Goal: Task Accomplishment & Management: Complete application form

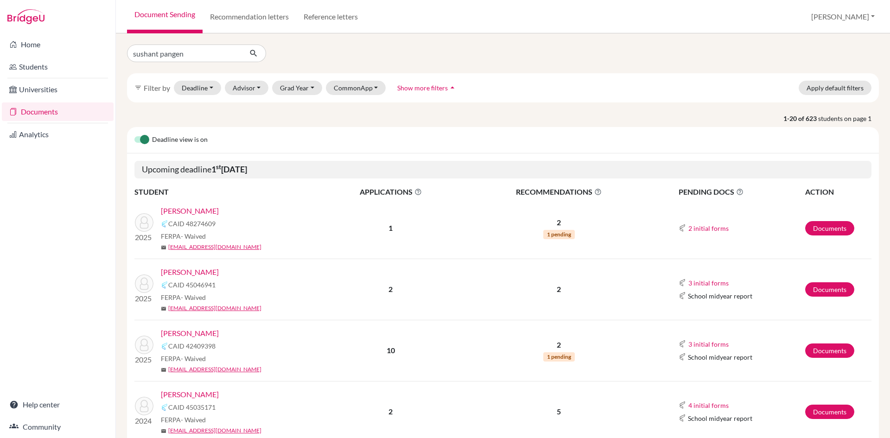
type input "sushant pangeni"
click button "submit" at bounding box center [254, 54] width 25 height 18
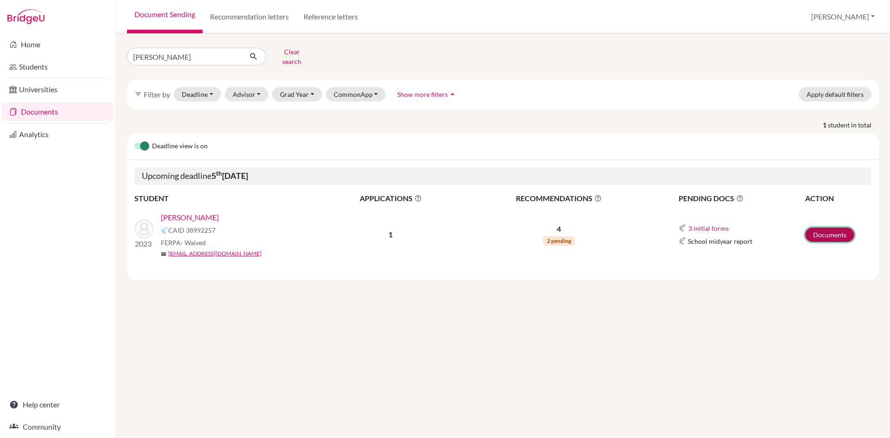
click at [828, 228] on link "Documents" at bounding box center [829, 235] width 49 height 14
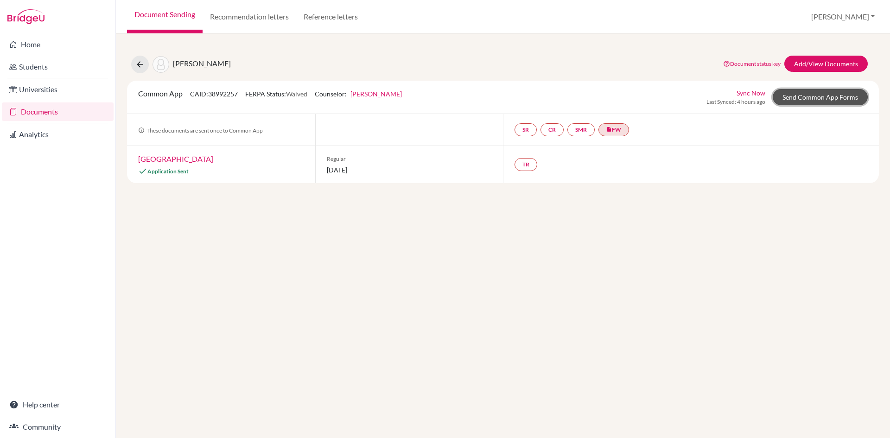
click at [807, 98] on link "Send Common App Forms" at bounding box center [820, 97] width 95 height 16
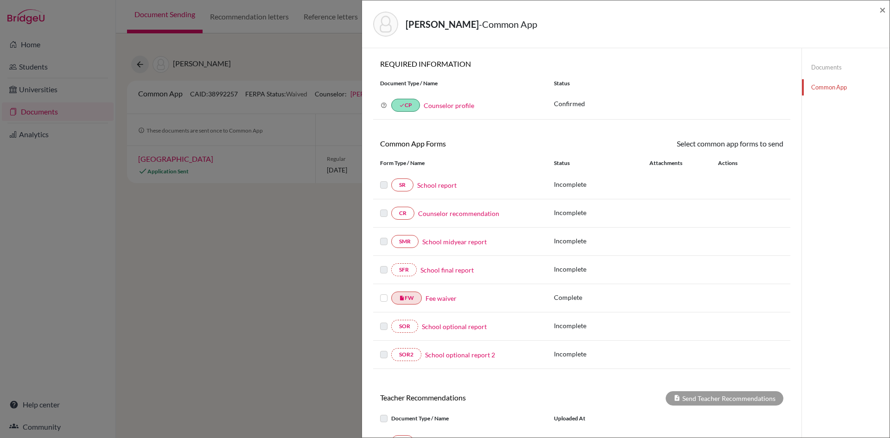
click at [384, 293] on label at bounding box center [383, 293] width 7 height 0
click at [0, 0] on input "checkbox" at bounding box center [0, 0] width 0 height 0
click at [758, 146] on link "Send" at bounding box center [764, 145] width 38 height 14
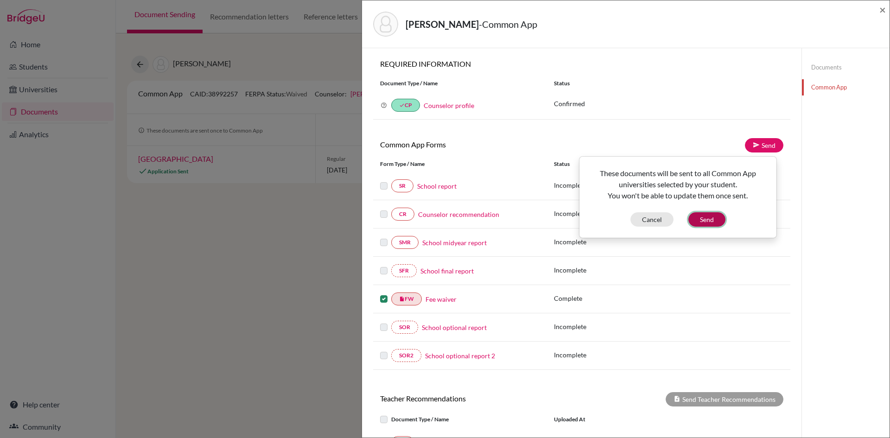
click at [713, 216] on button "Send" at bounding box center [706, 219] width 37 height 14
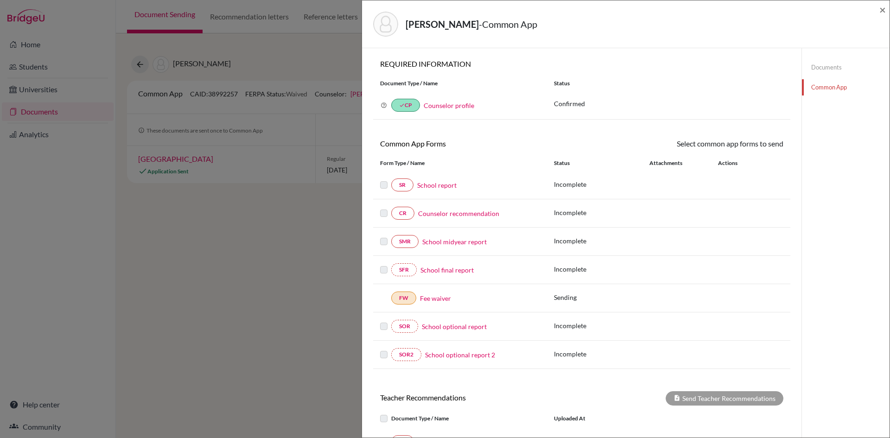
click at [470, 215] on link "Counselor recommendation" at bounding box center [458, 214] width 81 height 10
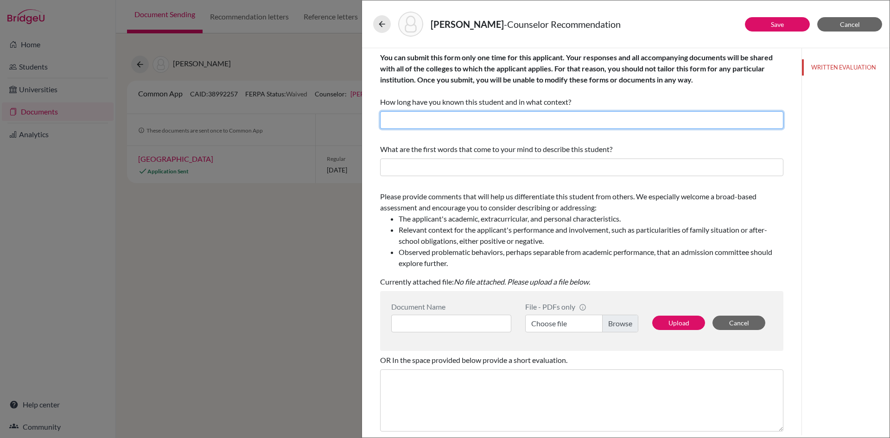
click at [427, 121] on input "text" at bounding box center [581, 120] width 403 height 18
click at [503, 121] on input "I have known [PERSON_NAME] since [DATE] as a Guidance Counselor." at bounding box center [581, 120] width 403 height 18
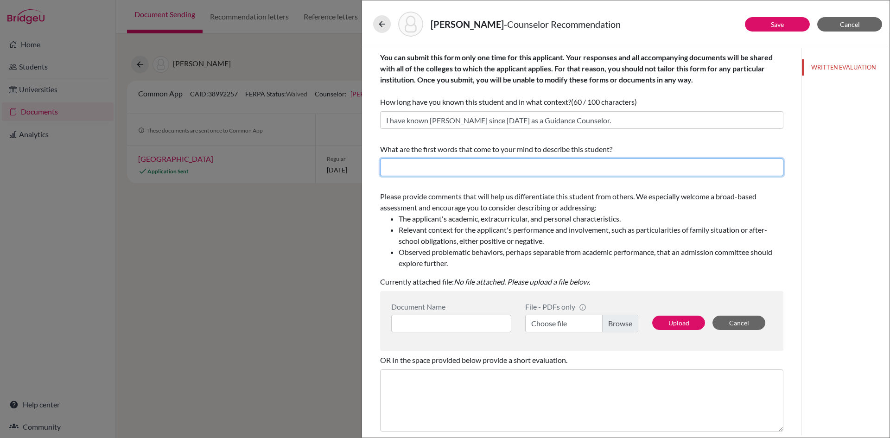
click at [552, 169] on input "text" at bounding box center [581, 168] width 403 height 18
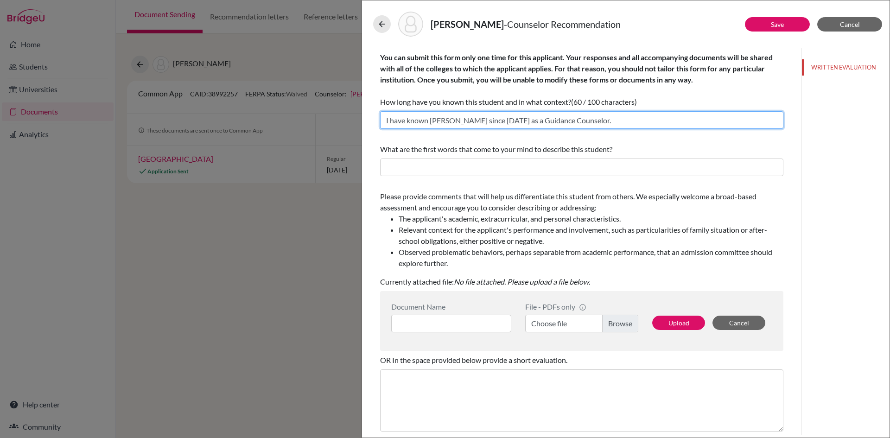
drag, startPoint x: 449, startPoint y: 121, endPoint x: 431, endPoint y: 120, distance: 17.7
click at [431, 120] on input "I have known Bibek since June, 2023 as a Guidance Counselor." at bounding box center [581, 120] width 403 height 18
type input "I have known Sushant since June, 2023 as a Guidance Counselor."
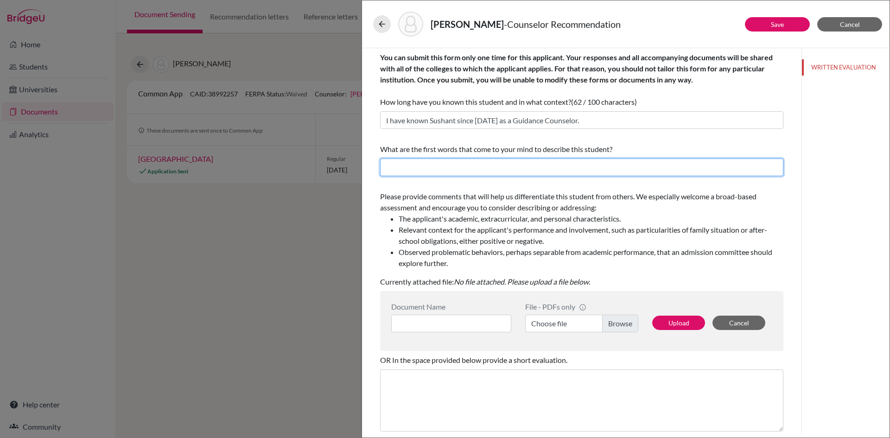
click at [481, 170] on input "text" at bounding box center [581, 168] width 403 height 18
type input "Diligent, curious, hard working, tech enthusiast."
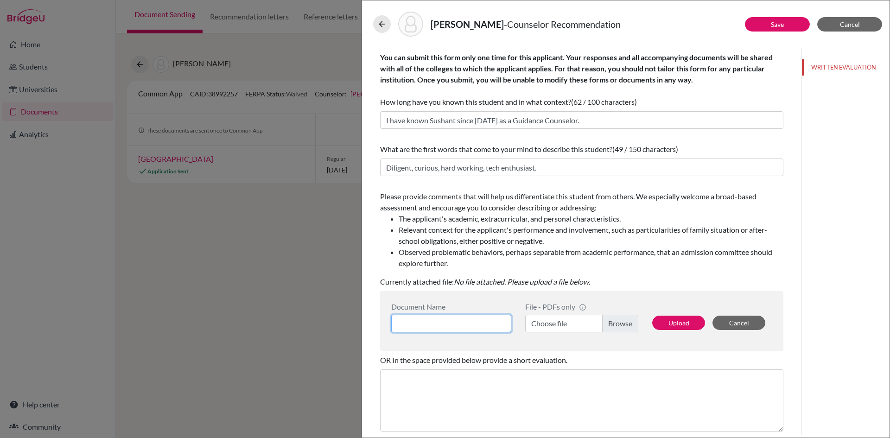
click at [450, 324] on input at bounding box center [451, 324] width 120 height 18
type input "Counselor's recommendation"
click at [548, 325] on label "Choose file" at bounding box center [581, 324] width 113 height 18
click at [548, 325] on input "Choose file" at bounding box center [581, 324] width 113 height 18
drag, startPoint x: 503, startPoint y: 170, endPoint x: 489, endPoint y: 168, distance: 13.6
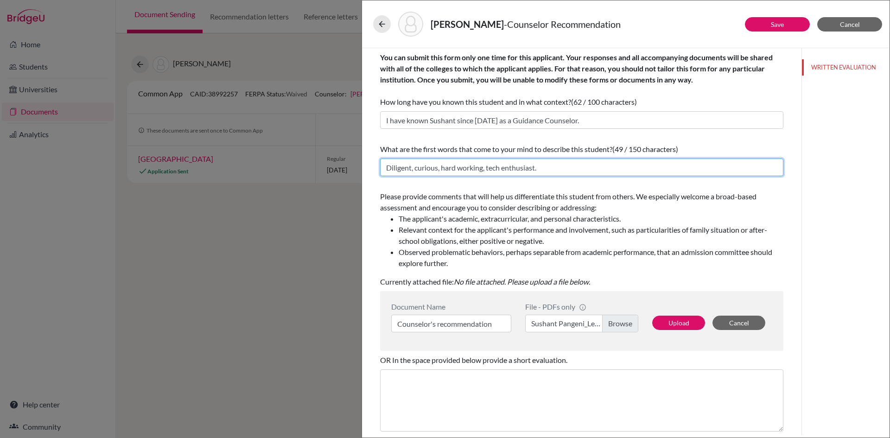
click at [489, 168] on input "Diligent, curious, hard working, tech enthusiast." at bounding box center [581, 168] width 403 height 18
click at [567, 169] on input "Diligent, curious, hard working, science enthusiast." at bounding box center [581, 168] width 403 height 18
drag, startPoint x: 487, startPoint y: 169, endPoint x: 443, endPoint y: 169, distance: 44.0
click at [443, 169] on input "Diligent, curious, hard working, science enthusiast." at bounding box center [581, 168] width 403 height 18
click at [532, 170] on input "Diligent, curious, reliable, science enthusiast." at bounding box center [581, 168] width 403 height 18
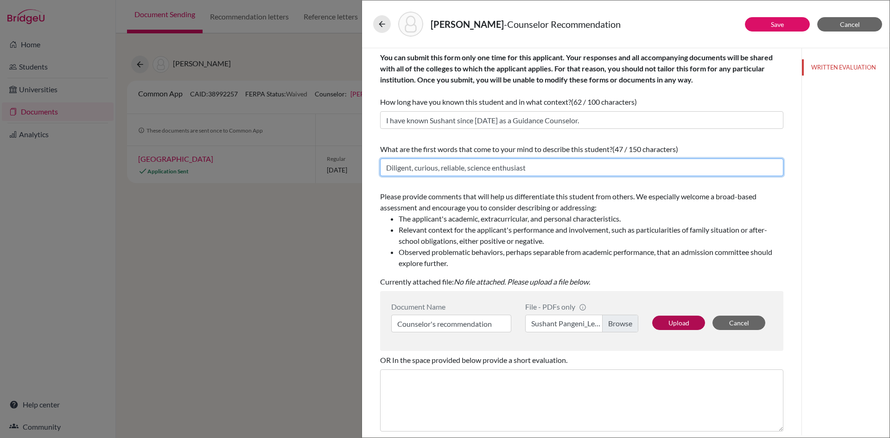
type input "Diligent, curious, reliable, science enthusiast"
click at [676, 322] on button "Upload" at bounding box center [678, 323] width 53 height 14
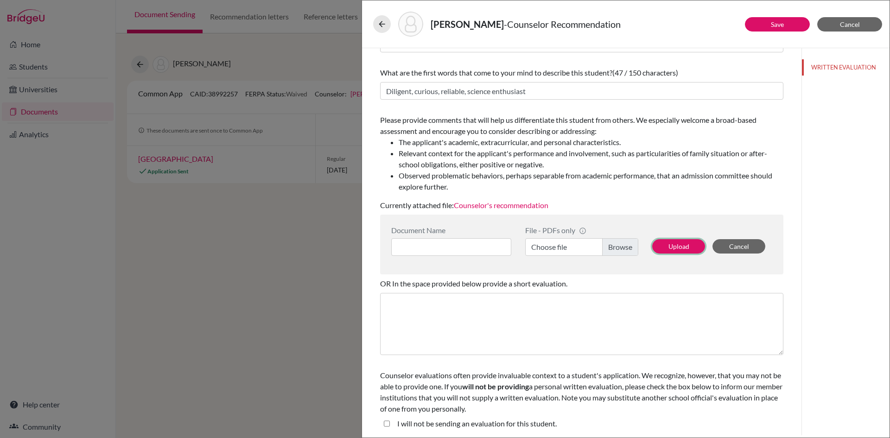
scroll to position [78, 0]
click at [784, 19] on button "Save" at bounding box center [777, 24] width 65 height 14
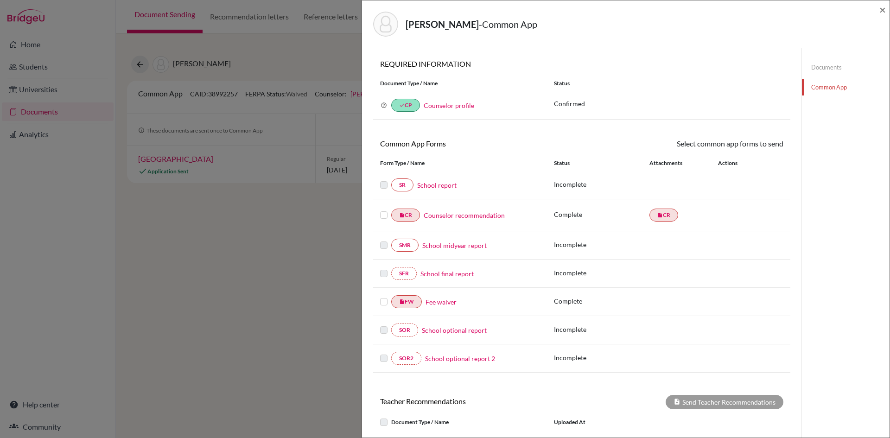
click at [382, 210] on label at bounding box center [383, 210] width 7 height 0
click at [0, 0] on input "checkbox" at bounding box center [0, 0] width 0 height 0
click at [764, 144] on link "Send" at bounding box center [764, 145] width 38 height 14
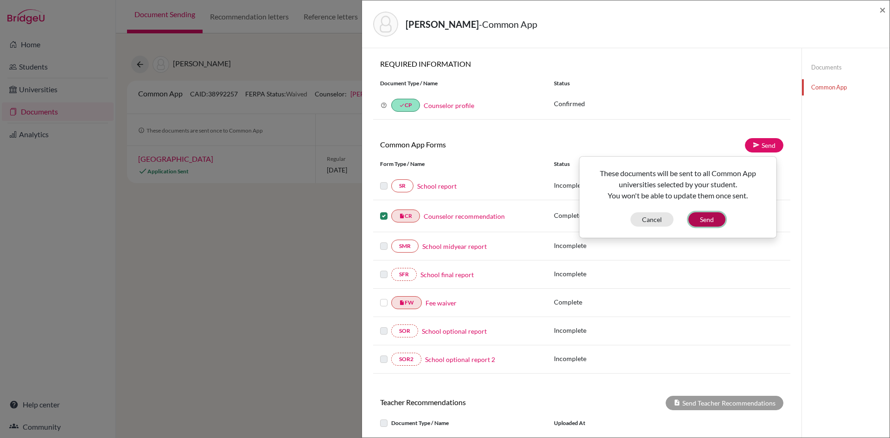
click at [715, 218] on button "Send" at bounding box center [706, 219] width 37 height 14
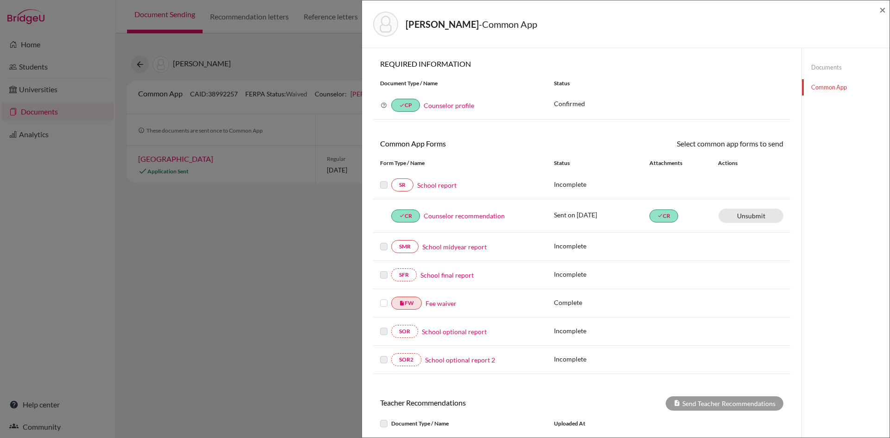
click at [382, 298] on label at bounding box center [383, 298] width 7 height 0
click at [0, 0] on input "checkbox" at bounding box center [0, 0] width 0 height 0
click at [763, 149] on link "Send" at bounding box center [764, 145] width 38 height 14
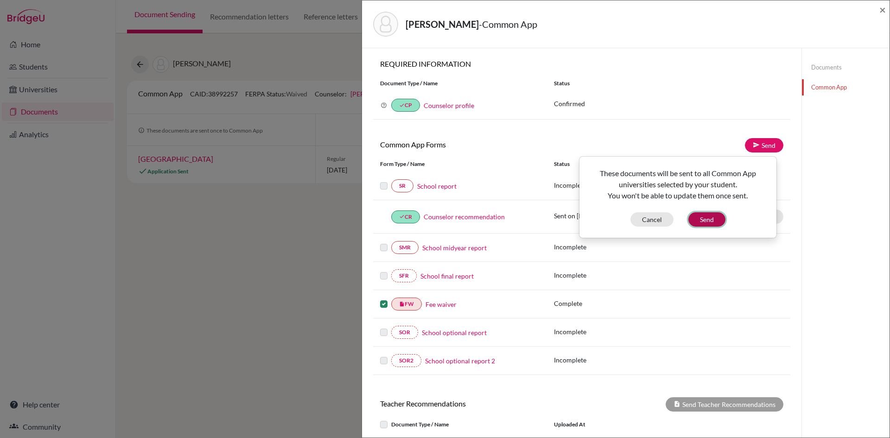
click at [705, 219] on button "Send" at bounding box center [706, 219] width 37 height 14
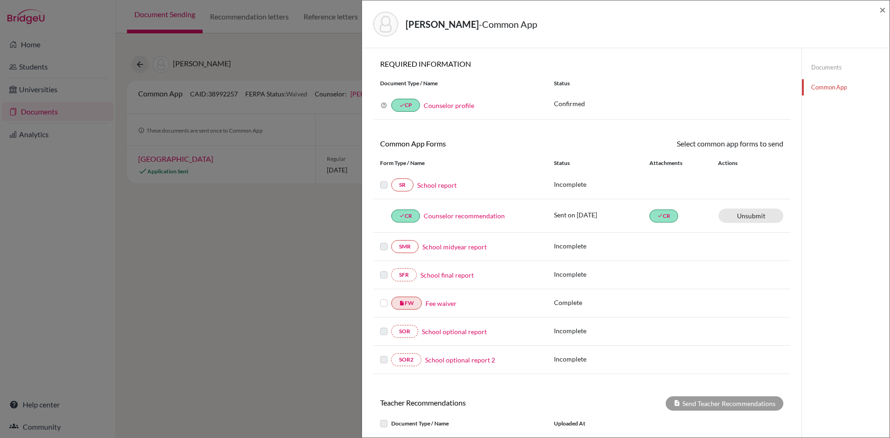
click at [438, 306] on link "Fee waiver" at bounding box center [441, 304] width 31 height 10
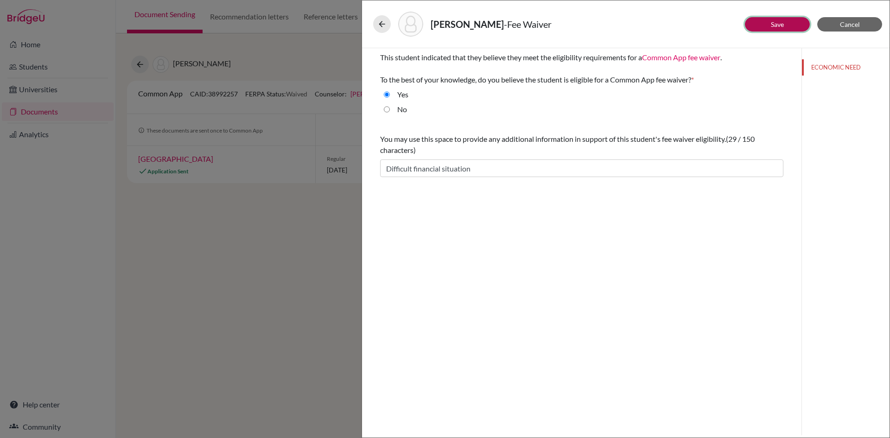
click at [782, 23] on link "Save" at bounding box center [777, 24] width 13 height 8
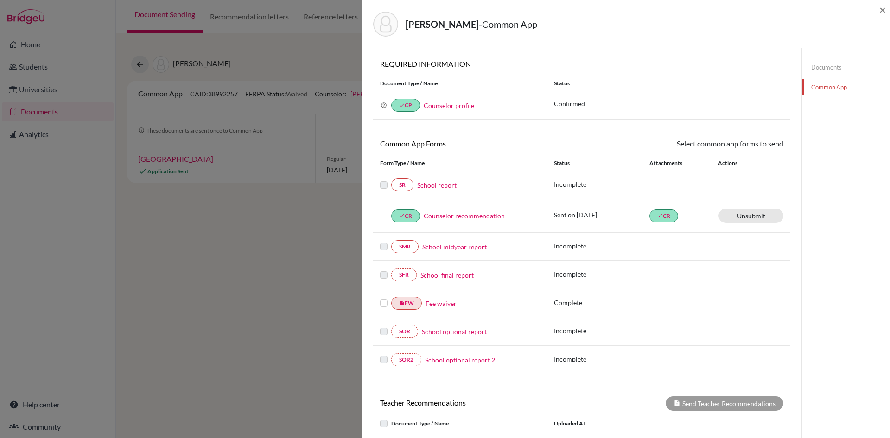
click at [383, 298] on label at bounding box center [383, 298] width 7 height 0
click at [0, 0] on input "checkbox" at bounding box center [0, 0] width 0 height 0
click at [755, 148] on link "Send" at bounding box center [764, 145] width 38 height 14
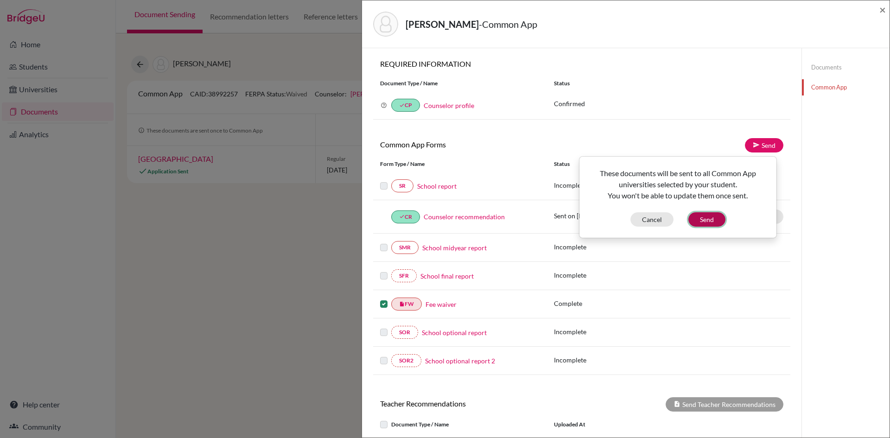
click at [708, 218] on button "Send" at bounding box center [706, 219] width 37 height 14
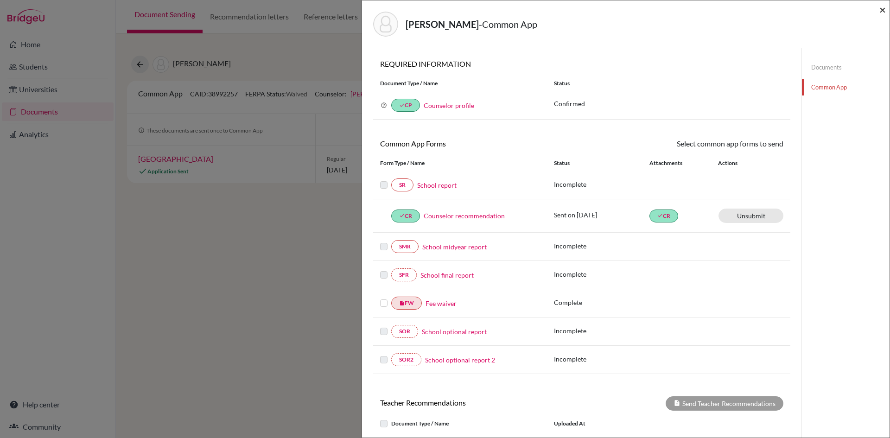
click at [880, 11] on span "×" at bounding box center [883, 9] width 6 height 13
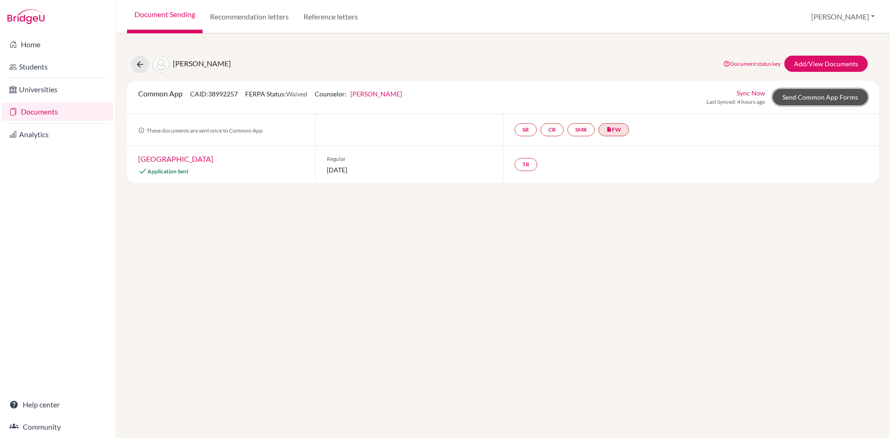
click at [823, 96] on link "Send Common App Forms" at bounding box center [820, 97] width 95 height 16
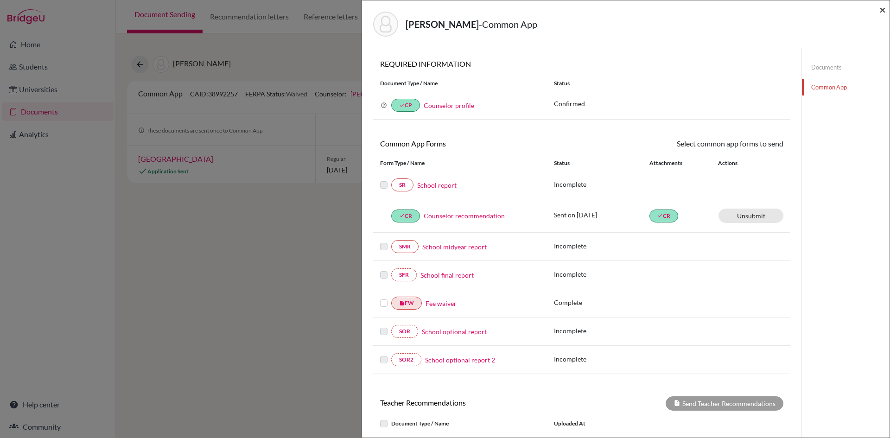
click at [880, 11] on span "×" at bounding box center [883, 9] width 6 height 13
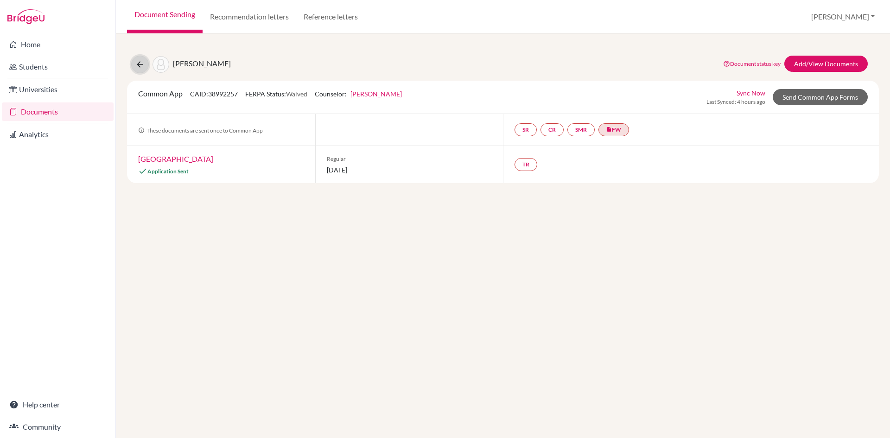
click at [142, 64] on icon at bounding box center [139, 64] width 9 height 9
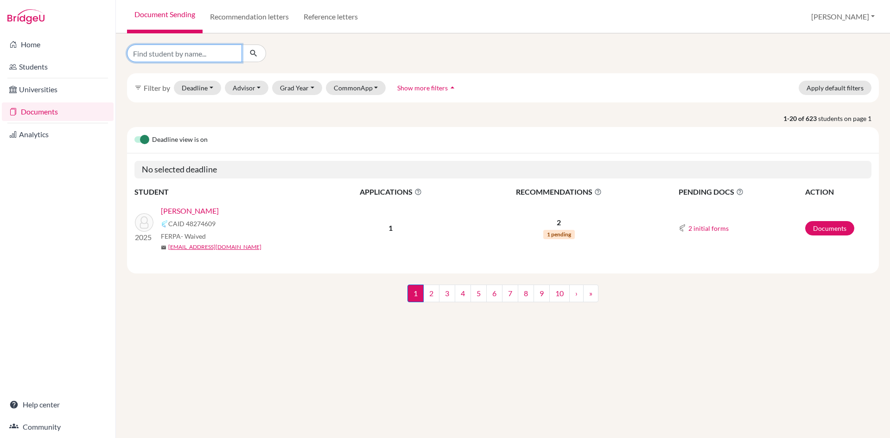
click at [166, 58] on input "Find student by name..." at bounding box center [184, 54] width 115 height 18
type input "debesh yadav"
click button "submit" at bounding box center [254, 54] width 25 height 18
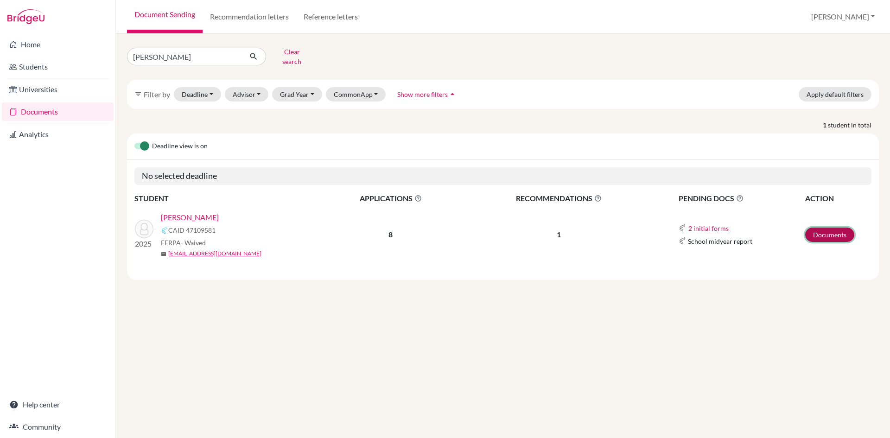
click at [823, 228] on link "Documents" at bounding box center [829, 235] width 49 height 14
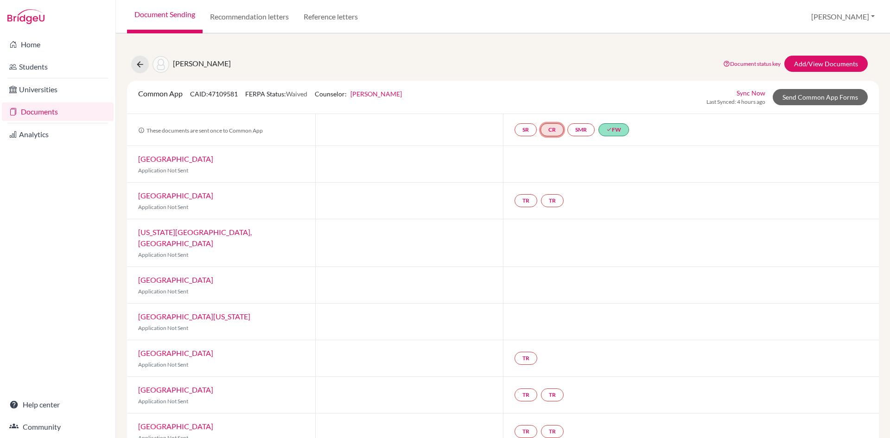
click at [547, 130] on link "CR" at bounding box center [552, 129] width 23 height 13
click at [555, 86] on h3 "Counselor recommendation" at bounding box center [553, 84] width 101 height 17
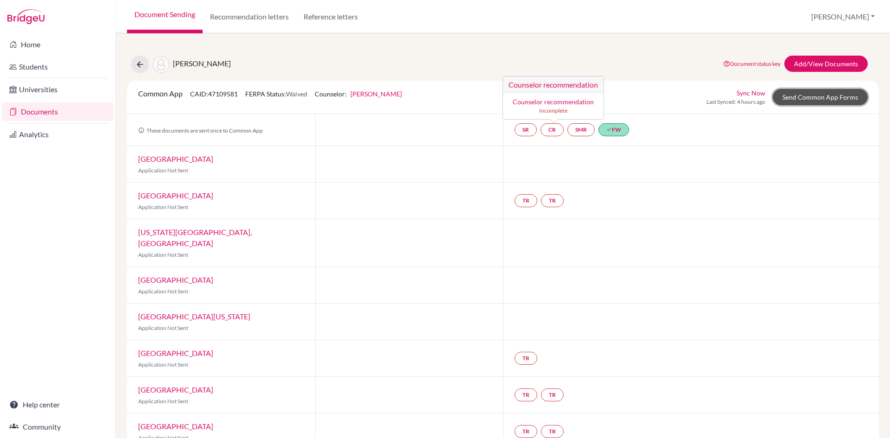
click at [818, 98] on link "Send Common App Forms" at bounding box center [820, 97] width 95 height 16
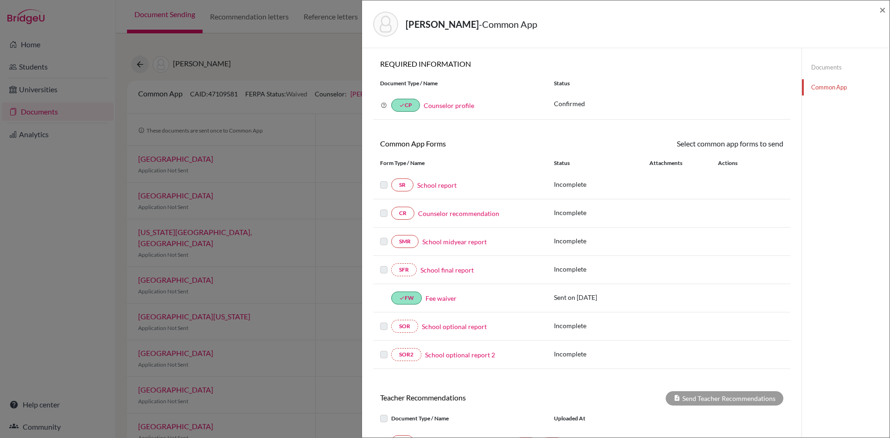
click at [457, 215] on link "Counselor recommendation" at bounding box center [458, 214] width 81 height 10
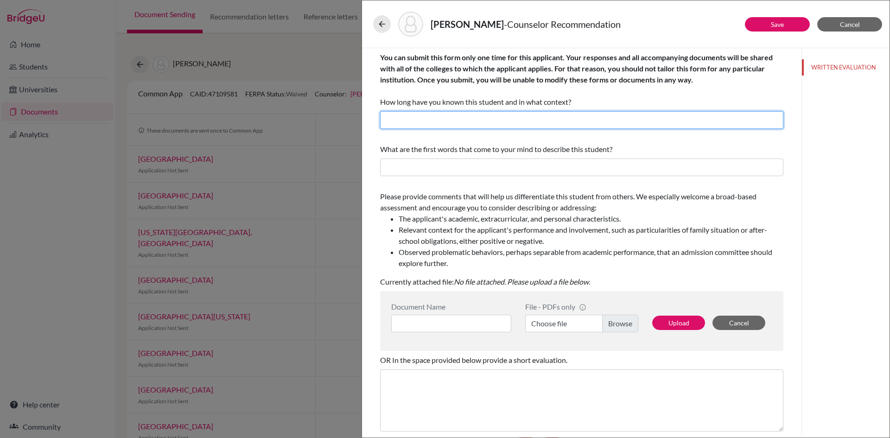
click at [438, 115] on input "text" at bounding box center [581, 120] width 403 height 18
drag, startPoint x: 449, startPoint y: 121, endPoint x: 431, endPoint y: 118, distance: 18.5
click at [431, 118] on input "I have known Bibek since June, 2021 as a Guidance Counselor." at bounding box center [581, 120] width 403 height 18
click at [509, 119] on input "I have known Debesh since June, 2021 as a Guidance Counselor." at bounding box center [581, 120] width 403 height 18
type input "I have known Debesh since June, 2023 as a Guidance Counselor."
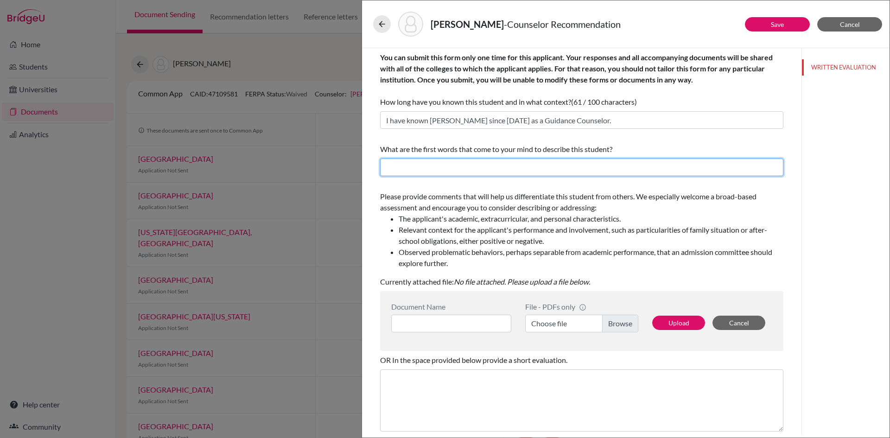
click at [416, 170] on input "text" at bounding box center [581, 168] width 403 height 18
type input "Creative, curious, determined."
click at [461, 322] on input at bounding box center [451, 324] width 120 height 18
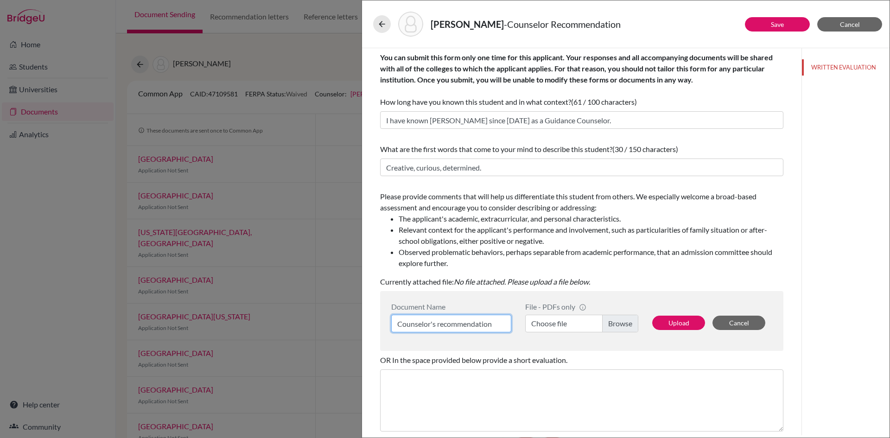
type input "Counselor's recommendation"
click at [549, 326] on label "Choose file" at bounding box center [581, 324] width 113 height 18
click at [549, 326] on input "Choose file" at bounding box center [581, 324] width 113 height 18
click at [677, 324] on button "Upload" at bounding box center [678, 323] width 53 height 14
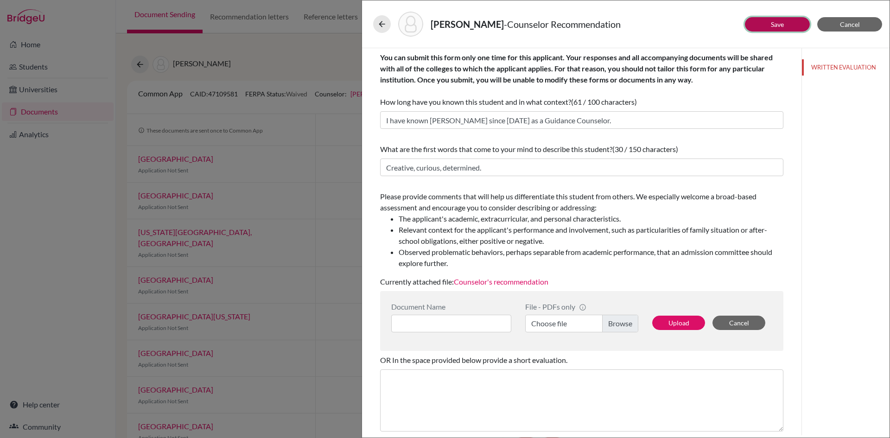
click at [772, 25] on link "Save" at bounding box center [777, 24] width 13 height 8
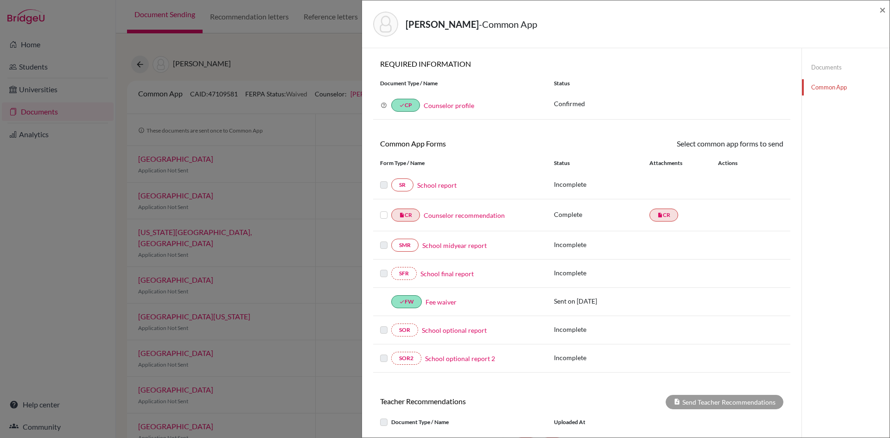
click at [384, 210] on label at bounding box center [383, 210] width 7 height 0
click at [0, 0] on input "checkbox" at bounding box center [0, 0] width 0 height 0
click at [767, 147] on link "Send" at bounding box center [764, 145] width 38 height 14
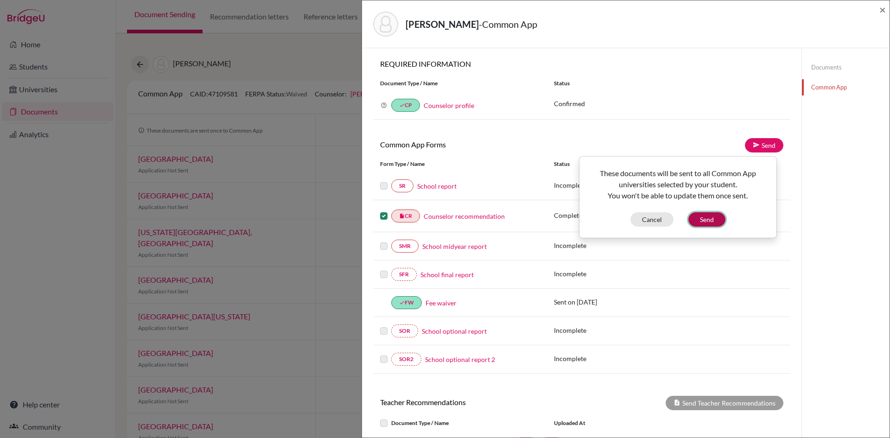
click at [704, 223] on button "Send" at bounding box center [706, 219] width 37 height 14
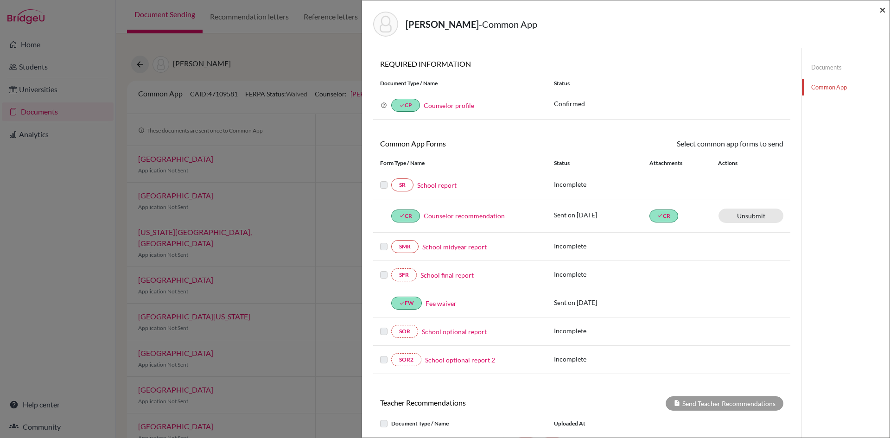
click at [880, 8] on span "×" at bounding box center [883, 9] width 6 height 13
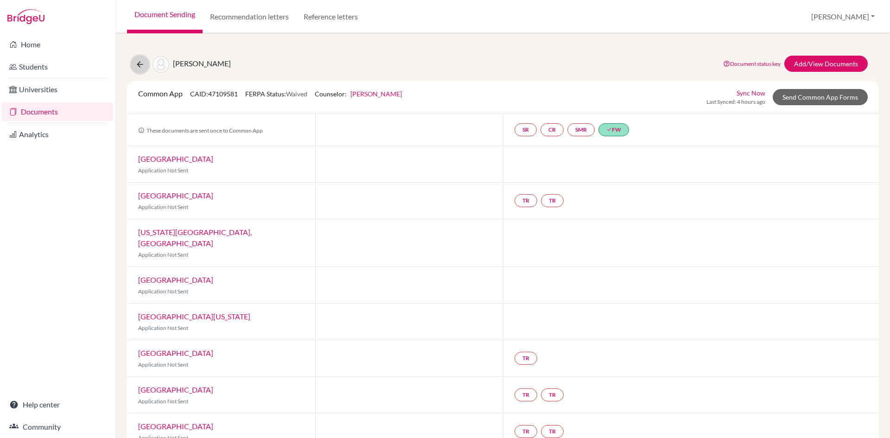
click at [139, 63] on icon at bounding box center [139, 64] width 9 height 9
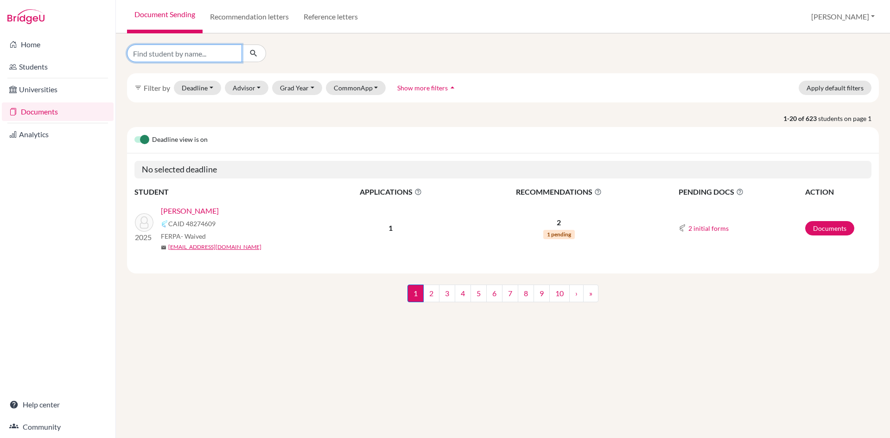
click at [180, 54] on input "Find student by name..." at bounding box center [184, 54] width 115 height 18
type input "[PERSON_NAME]"
click button "submit" at bounding box center [254, 54] width 25 height 18
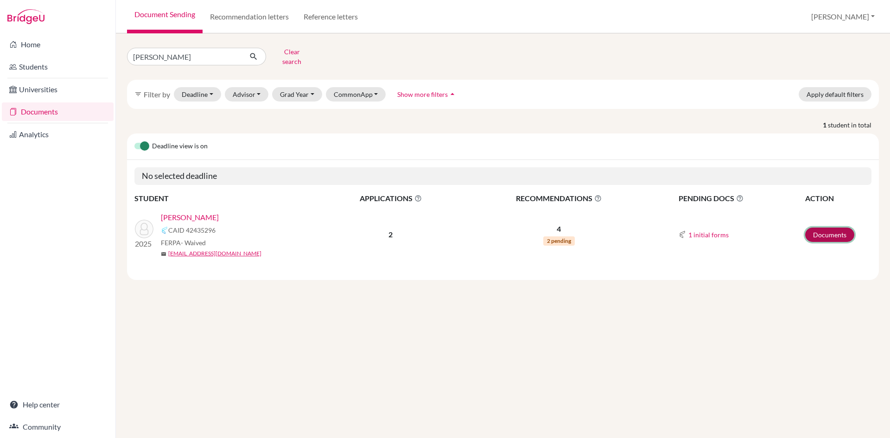
click at [826, 228] on link "Documents" at bounding box center [829, 235] width 49 height 14
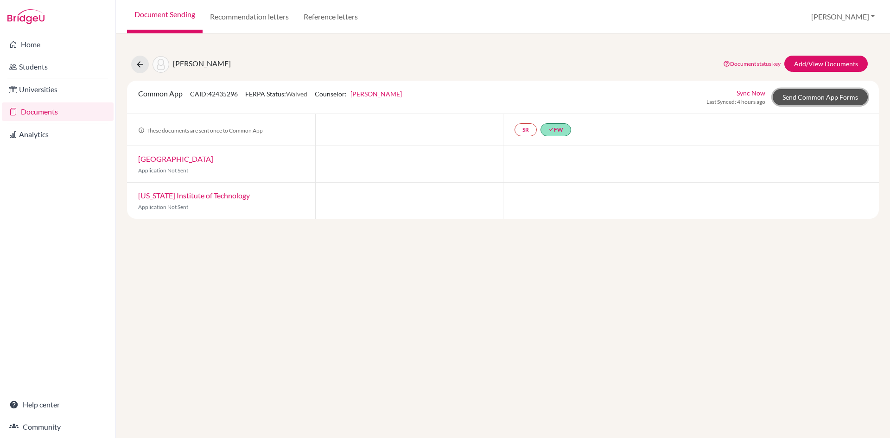
click at [814, 96] on link "Send Common App Forms" at bounding box center [820, 97] width 95 height 16
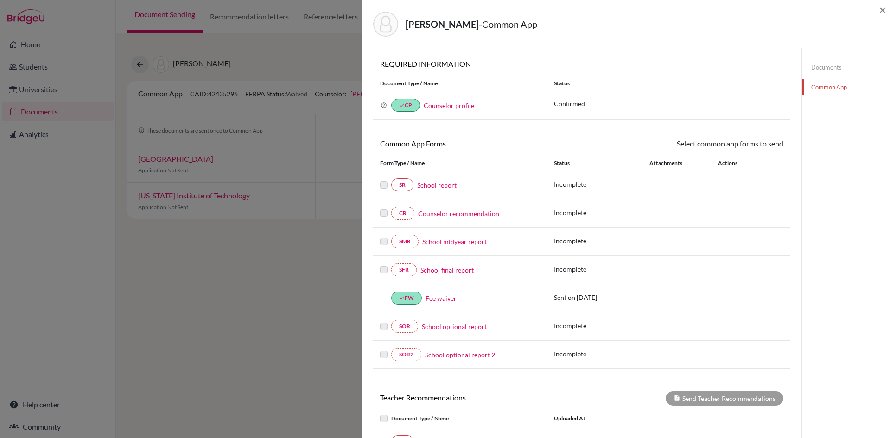
click at [466, 212] on link "Counselor recommendation" at bounding box center [458, 214] width 81 height 10
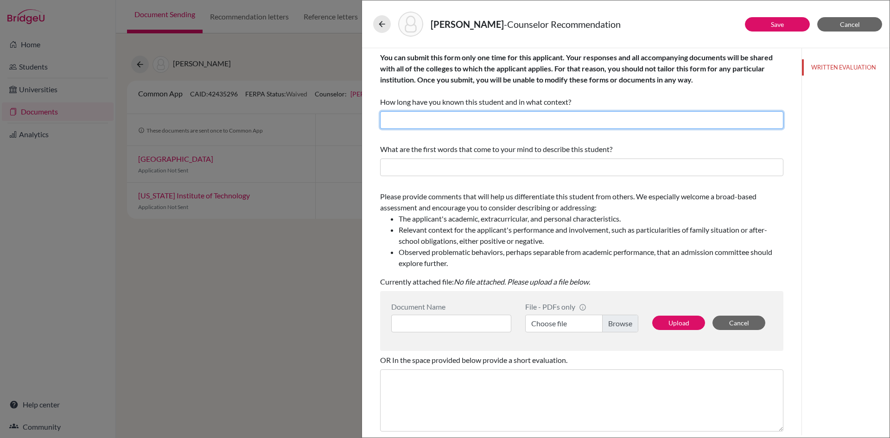
click at [427, 122] on input "text" at bounding box center [581, 120] width 403 height 18
drag, startPoint x: 449, startPoint y: 123, endPoint x: 432, endPoint y: 118, distance: 17.5
click at [432, 118] on input "I have known [PERSON_NAME] since [DATE] as a Guidance Counselor." at bounding box center [581, 120] width 403 height 18
click at [502, 122] on input "I have known Samip since June, 2021 as a Guidance Counselor." at bounding box center [581, 120] width 403 height 18
type input "I have known Samip since June, 2023 as a Guidance Counselor."
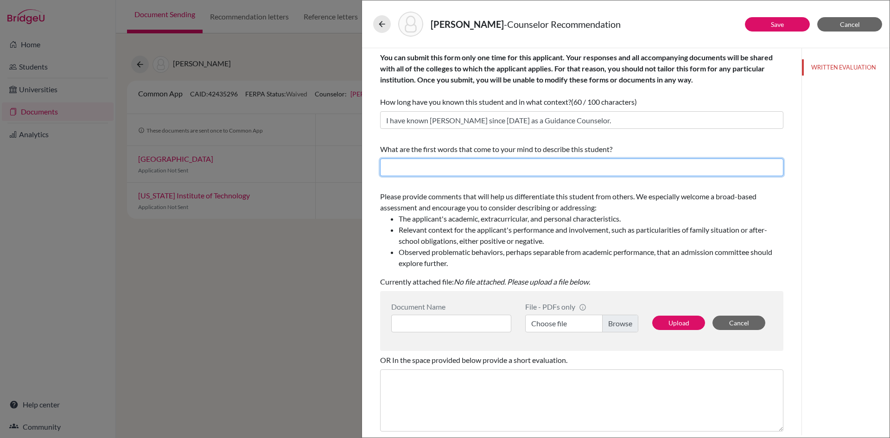
drag, startPoint x: 475, startPoint y: 166, endPoint x: 432, endPoint y: 127, distance: 58.1
click at [475, 166] on input "text" at bounding box center [581, 168] width 403 height 18
type input "Hard working, ambitious, innovative, cooperative"
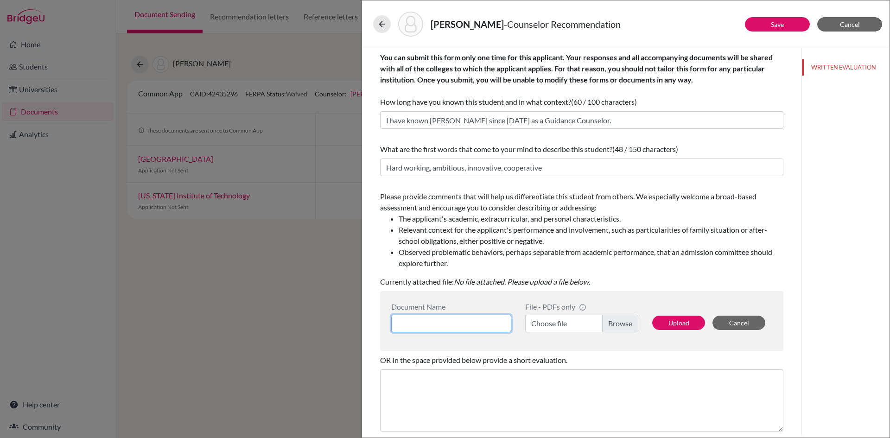
click at [473, 326] on input at bounding box center [451, 324] width 120 height 18
type input "Counselor's recommendation"
click at [548, 324] on label "Choose file" at bounding box center [581, 324] width 113 height 18
click at [548, 324] on input "Choose file" at bounding box center [581, 324] width 113 height 18
click at [674, 325] on button "Upload" at bounding box center [678, 323] width 53 height 14
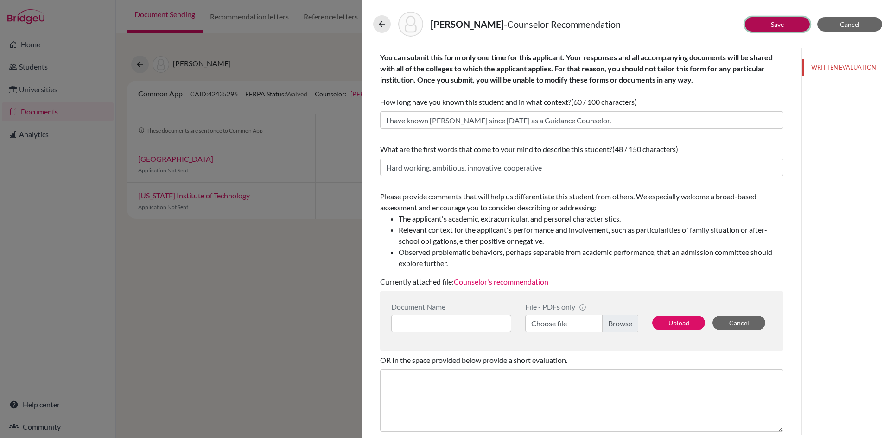
click at [768, 24] on button "Save" at bounding box center [777, 24] width 65 height 14
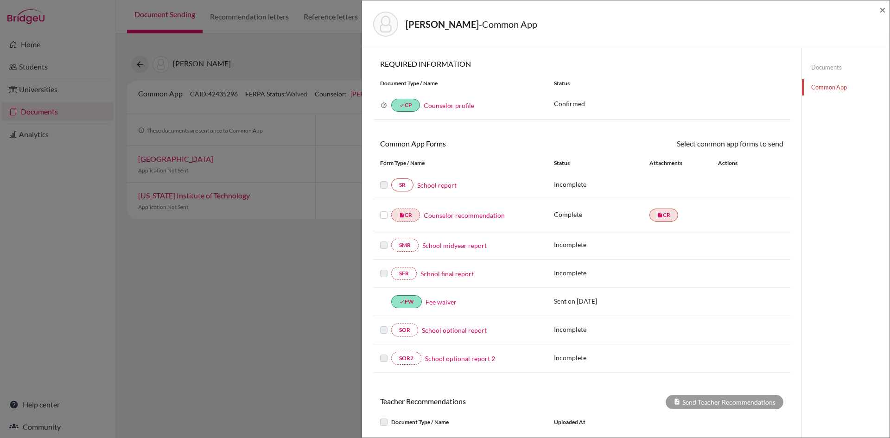
click at [384, 210] on label at bounding box center [383, 210] width 7 height 0
click at [0, 0] on input "checkbox" at bounding box center [0, 0] width 0 height 0
click at [762, 143] on link "Send" at bounding box center [764, 145] width 38 height 14
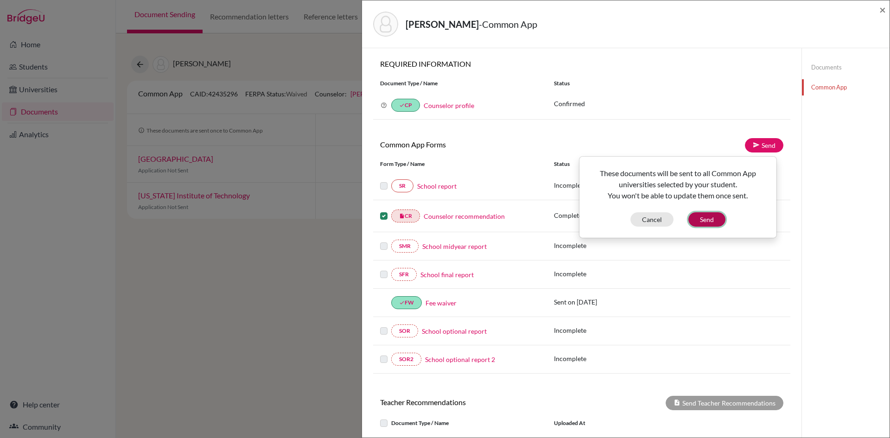
click at [707, 219] on button "Send" at bounding box center [706, 219] width 37 height 14
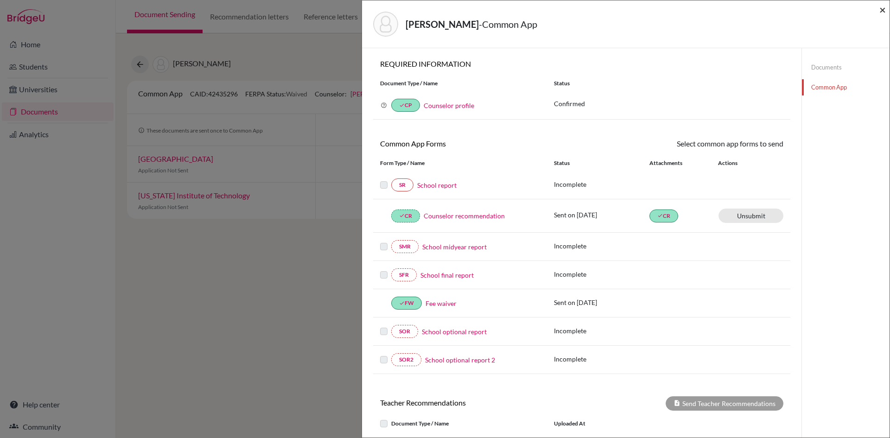
click at [881, 9] on span "×" at bounding box center [883, 9] width 6 height 13
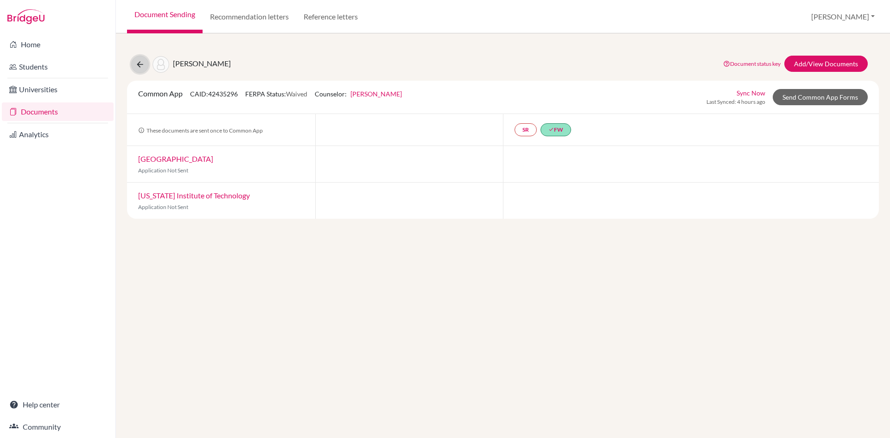
click at [140, 65] on icon at bounding box center [139, 64] width 9 height 9
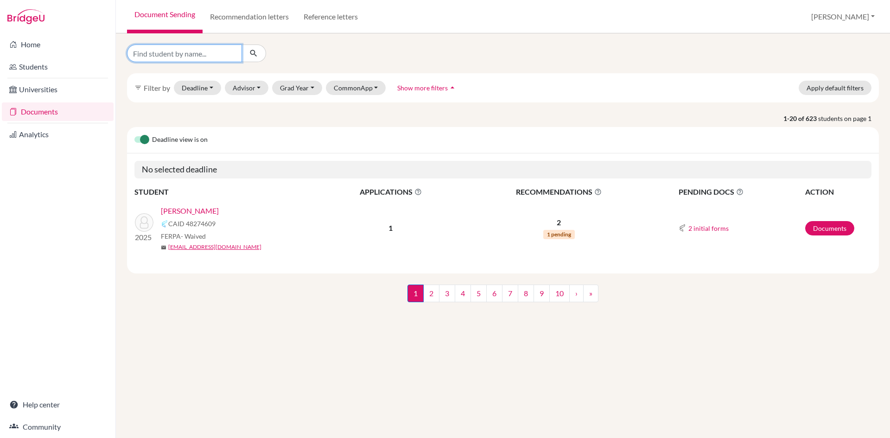
click at [208, 54] on input "Find student by name..." at bounding box center [184, 54] width 115 height 18
type input "[PERSON_NAME]"
click button "submit" at bounding box center [254, 54] width 25 height 18
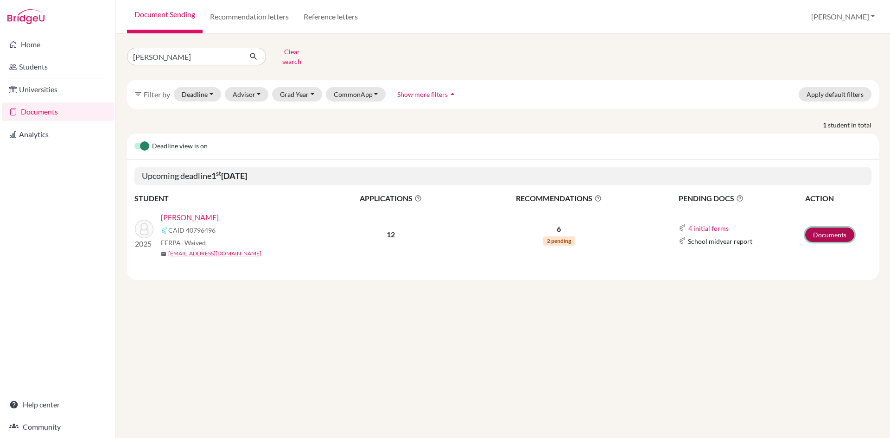
click at [818, 229] on link "Documents" at bounding box center [829, 235] width 49 height 14
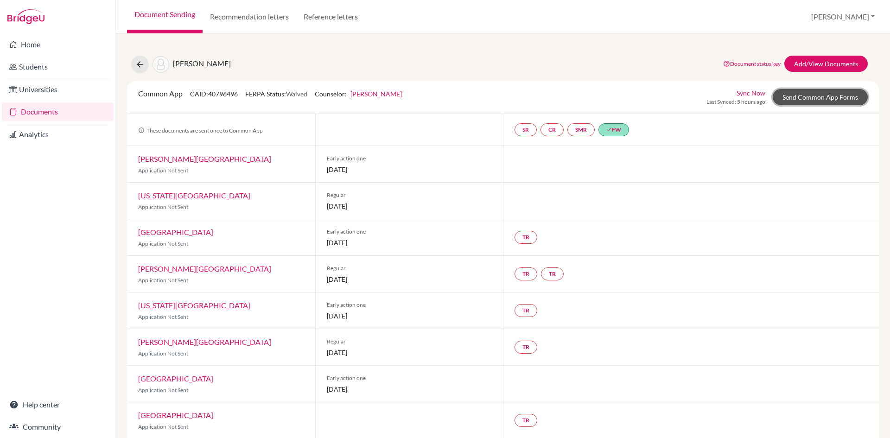
click at [800, 96] on link "Send Common App Forms" at bounding box center [820, 97] width 95 height 16
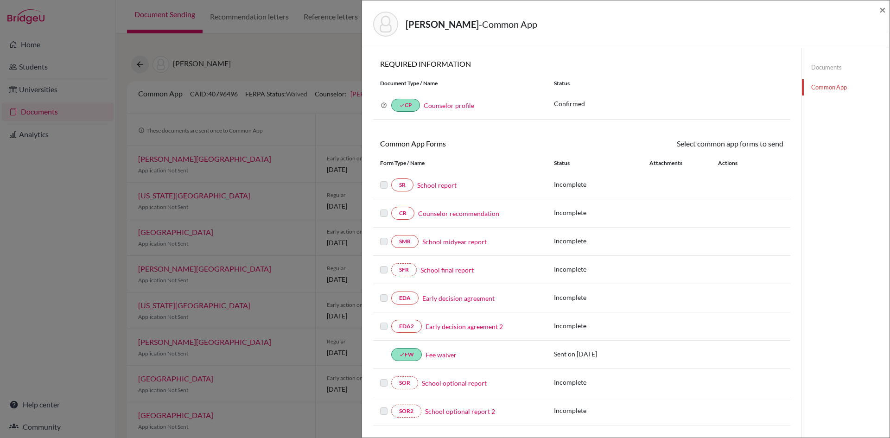
click at [475, 213] on link "Counselor recommendation" at bounding box center [458, 214] width 81 height 10
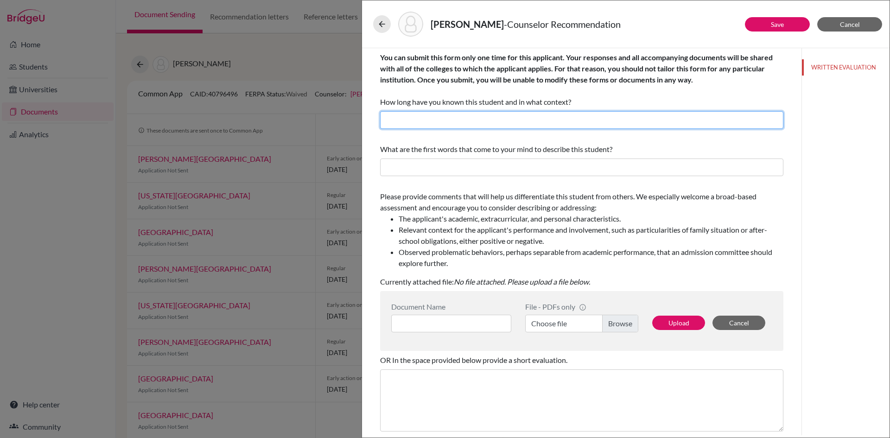
click at [433, 120] on input "text" at bounding box center [581, 120] width 403 height 18
drag, startPoint x: 449, startPoint y: 120, endPoint x: 432, endPoint y: 119, distance: 16.7
click at [432, 119] on input "I have known [PERSON_NAME] since [DATE] as a Guidance Counselor." at bounding box center [581, 120] width 403 height 18
click at [504, 122] on input "I have known Shrijan since [DATE] as a Guidance Counselor." at bounding box center [581, 120] width 403 height 18
type input "I have known Shrijan since [DATE] as a Guidance Counselor."
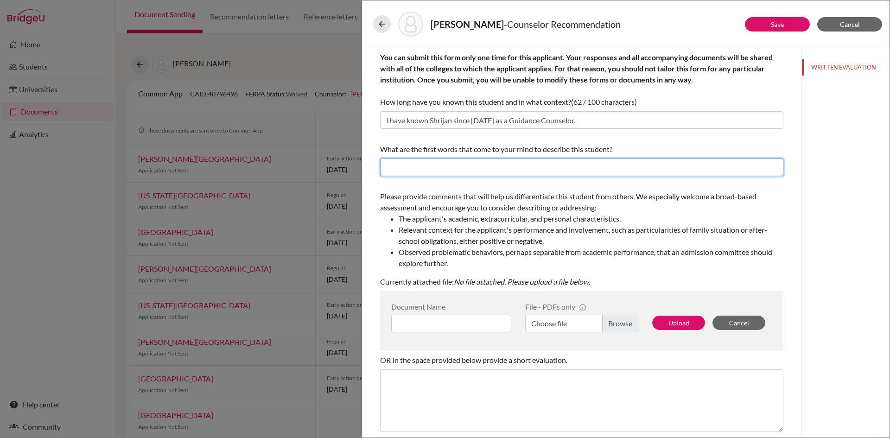
click at [481, 165] on input "text" at bounding box center [581, 168] width 403 height 18
click at [414, 168] on input "Curious, adventerous, inquisitive, compassionate" at bounding box center [581, 168] width 403 height 18
click at [607, 169] on input "Curious, hard working, adventerous, inquisitive, compassionate" at bounding box center [581, 168] width 403 height 18
type input "Curious, hard working, adventerous, inquisitive, compassionate"
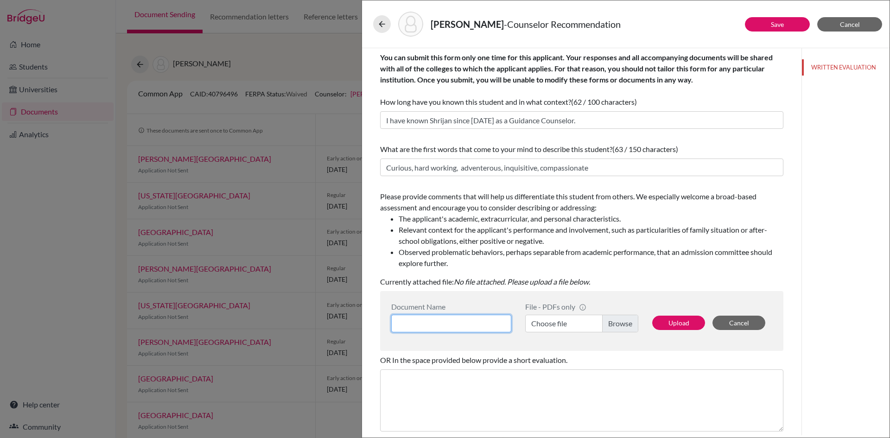
click at [438, 321] on input at bounding box center [451, 324] width 120 height 18
type input "Counselor's recommendation"
click at [548, 323] on label "Choose file" at bounding box center [581, 324] width 113 height 18
click at [548, 323] on input "Choose file" at bounding box center [581, 324] width 113 height 18
click at [673, 320] on button "Upload" at bounding box center [678, 323] width 53 height 14
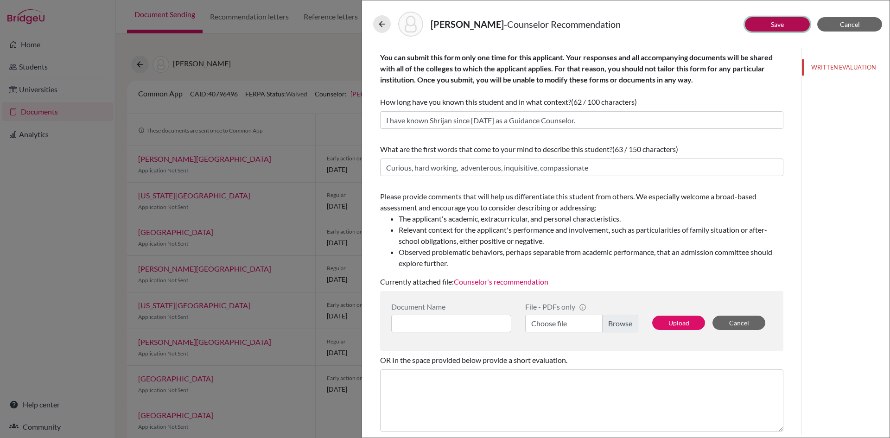
click at [768, 22] on button "Save" at bounding box center [777, 24] width 65 height 14
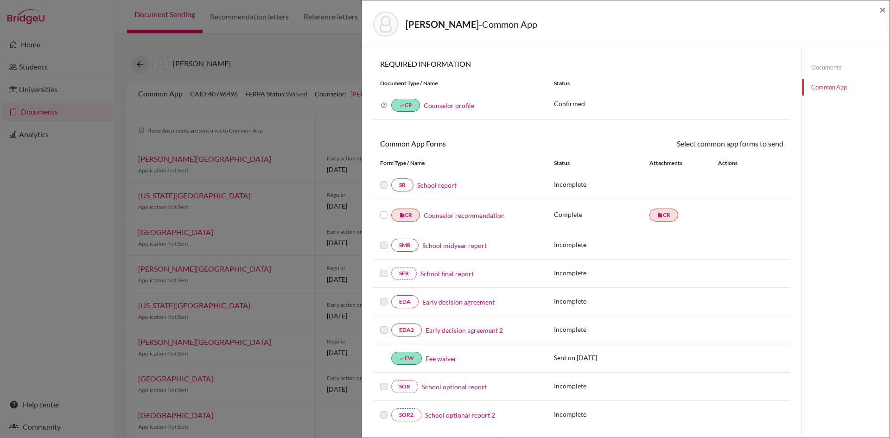
click at [384, 210] on label at bounding box center [383, 210] width 7 height 0
click at [0, 0] on input "checkbox" at bounding box center [0, 0] width 0 height 0
click at [755, 143] on link "Send" at bounding box center [764, 145] width 38 height 14
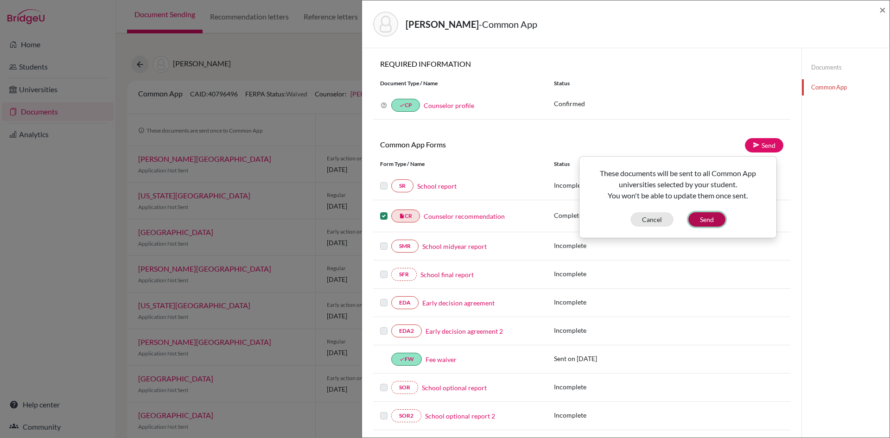
click at [706, 218] on button "Send" at bounding box center [706, 219] width 37 height 14
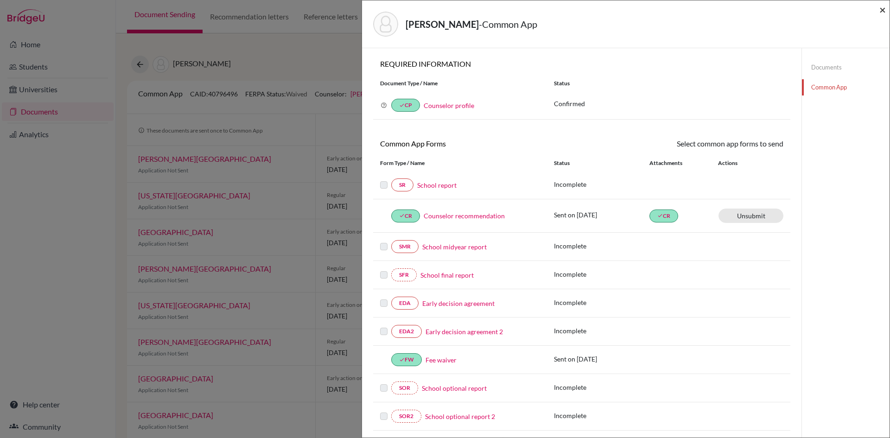
click at [883, 11] on span "×" at bounding box center [883, 9] width 6 height 13
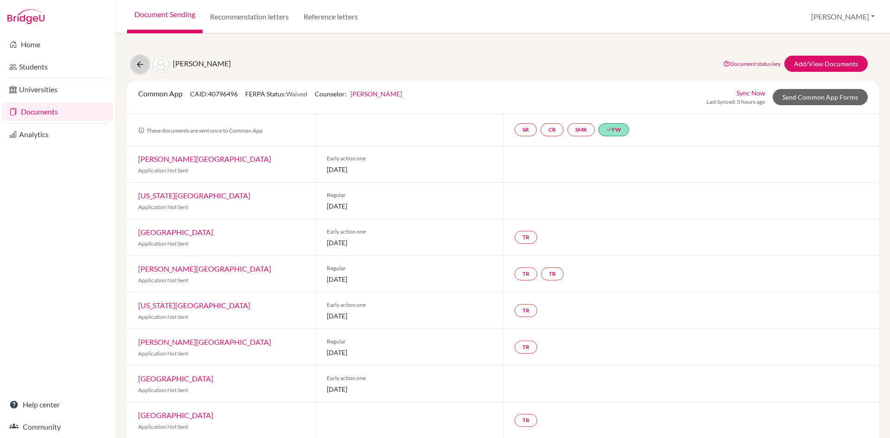
click at [138, 61] on icon at bounding box center [139, 64] width 9 height 9
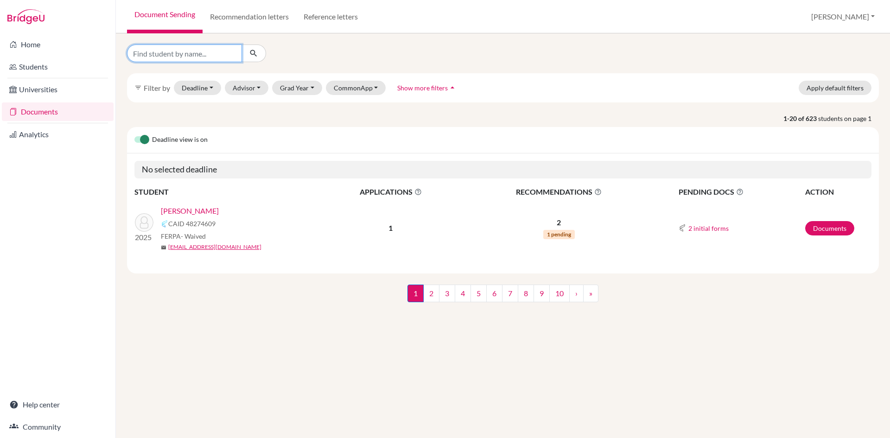
click at [209, 56] on input "Find student by name..." at bounding box center [184, 54] width 115 height 18
type input "[PERSON_NAME]"
click button "submit" at bounding box center [254, 54] width 25 height 18
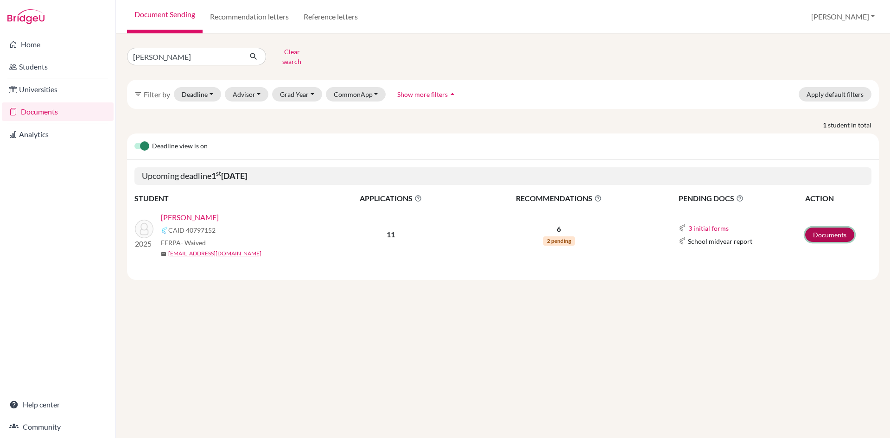
click at [815, 228] on link "Documents" at bounding box center [829, 235] width 49 height 14
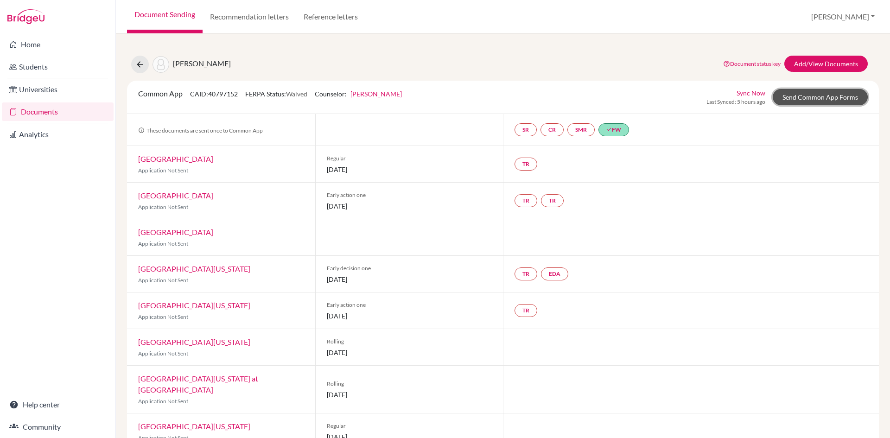
click at [804, 96] on link "Send Common App Forms" at bounding box center [820, 97] width 95 height 16
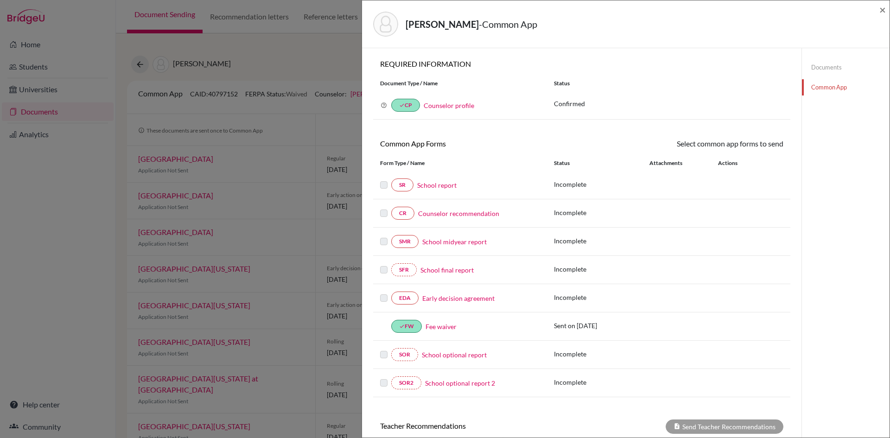
click at [440, 213] on link "Counselor recommendation" at bounding box center [458, 214] width 81 height 10
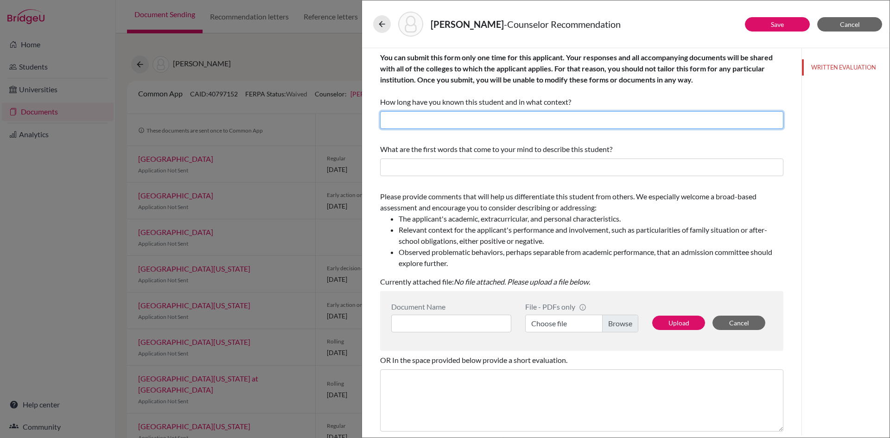
click at [448, 119] on input "text" at bounding box center [581, 120] width 403 height 18
drag, startPoint x: 448, startPoint y: 123, endPoint x: 432, endPoint y: 121, distance: 16.4
click at [432, 121] on input "I have known [PERSON_NAME] since [DATE] as a Guidance Counselor." at bounding box center [581, 120] width 403 height 18
click at [509, 121] on input "I have known Roshan since June, 2021 as a Guidance Counselor." at bounding box center [581, 120] width 403 height 18
type input "I have known Roshan since June, 2023 as a Guidance Counselor."
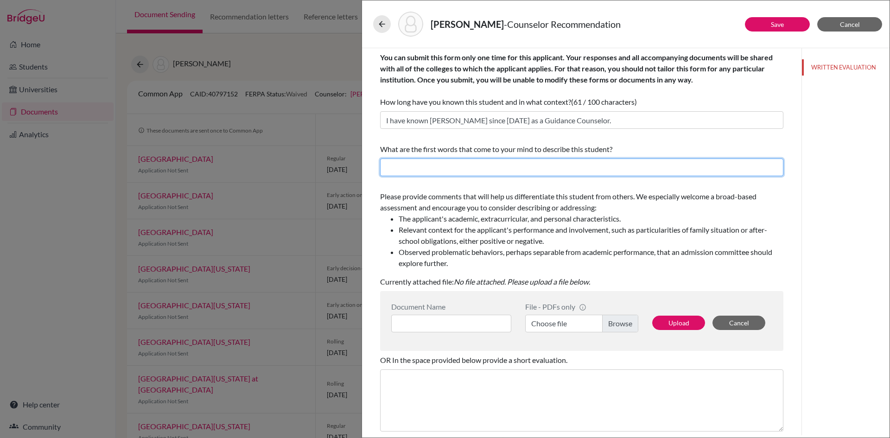
drag, startPoint x: 493, startPoint y: 170, endPoint x: 474, endPoint y: 159, distance: 21.4
click at [493, 170] on input "text" at bounding box center [581, 168] width 403 height 18
type input "Goal oriented, innovative, proactive, collaborative, curious"
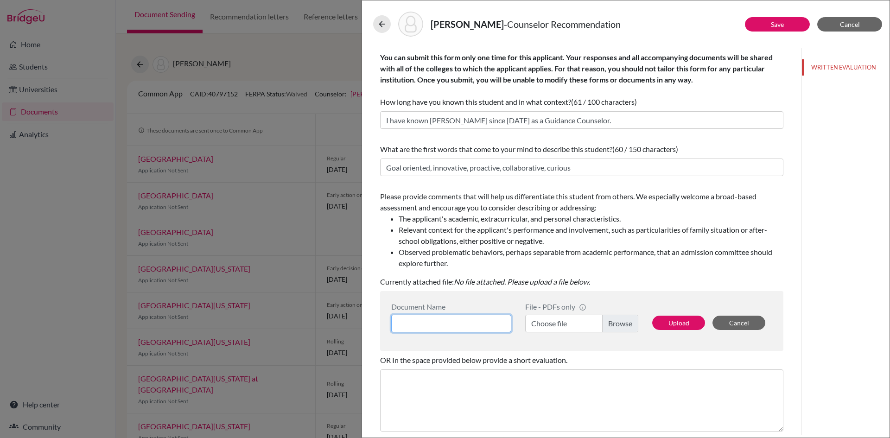
click at [427, 325] on input at bounding box center [451, 324] width 120 height 18
type input "Counselor's recommendation"
click at [540, 323] on label "Choose file" at bounding box center [581, 324] width 113 height 18
click at [540, 323] on input "Choose file" at bounding box center [581, 324] width 113 height 18
click at [671, 324] on button "Upload" at bounding box center [678, 323] width 53 height 14
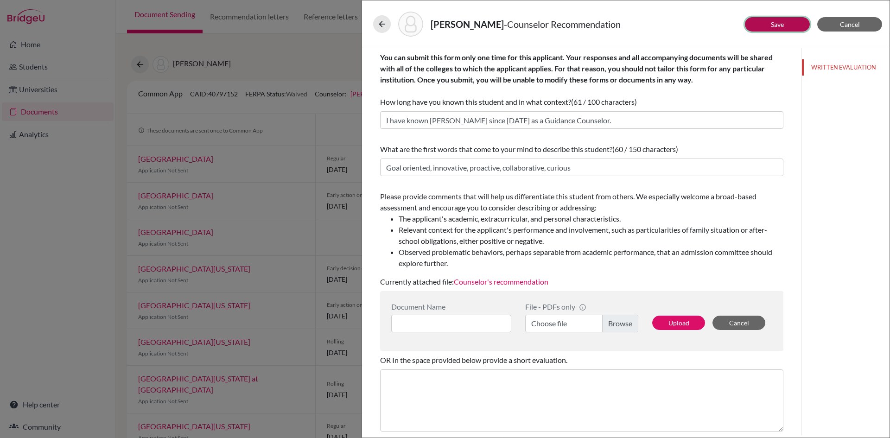
click at [785, 24] on button "Save" at bounding box center [777, 24] width 65 height 14
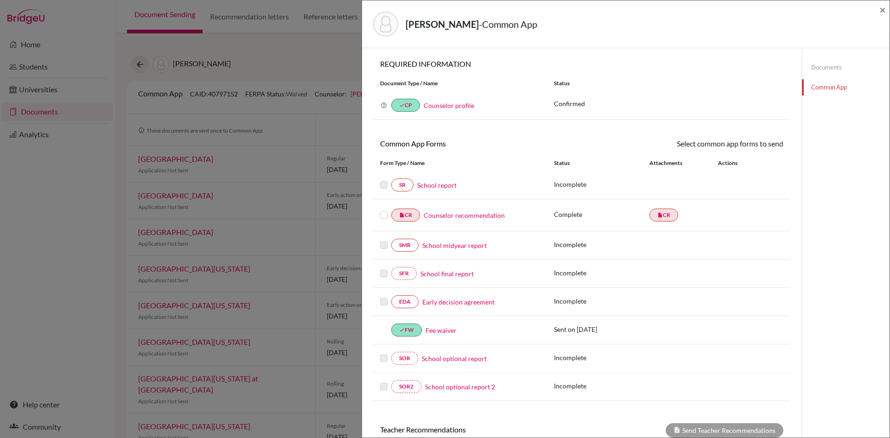
click at [384, 210] on label at bounding box center [383, 210] width 7 height 0
click at [0, 0] on input "checkbox" at bounding box center [0, 0] width 0 height 0
click at [766, 148] on link "Send" at bounding box center [764, 145] width 38 height 14
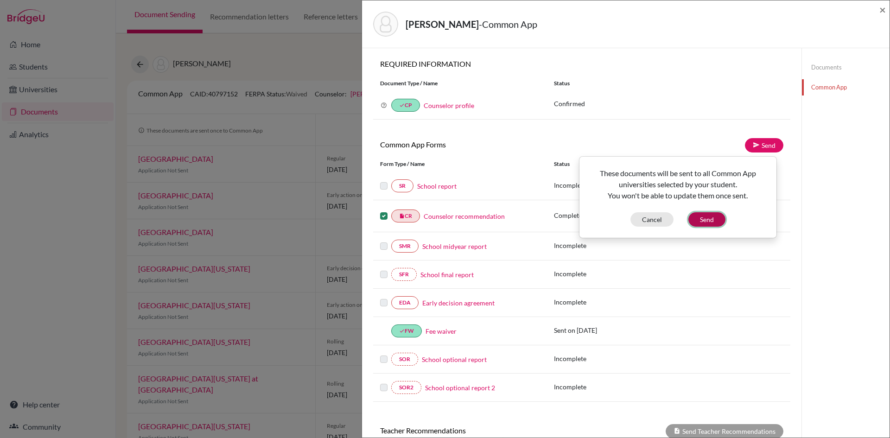
click at [713, 221] on button "Send" at bounding box center [706, 219] width 37 height 14
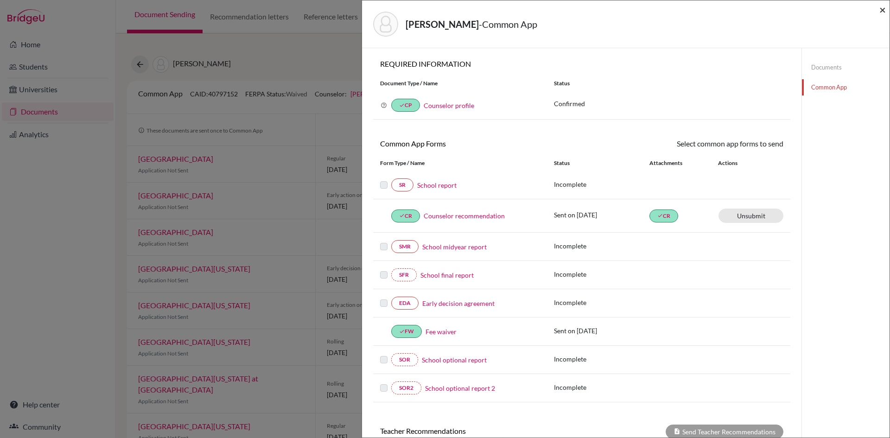
click at [881, 11] on span "×" at bounding box center [883, 9] width 6 height 13
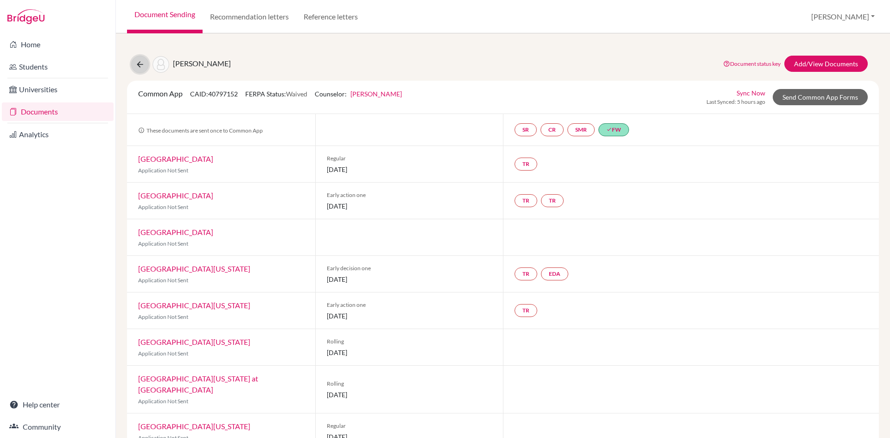
click at [140, 64] on icon at bounding box center [139, 64] width 9 height 9
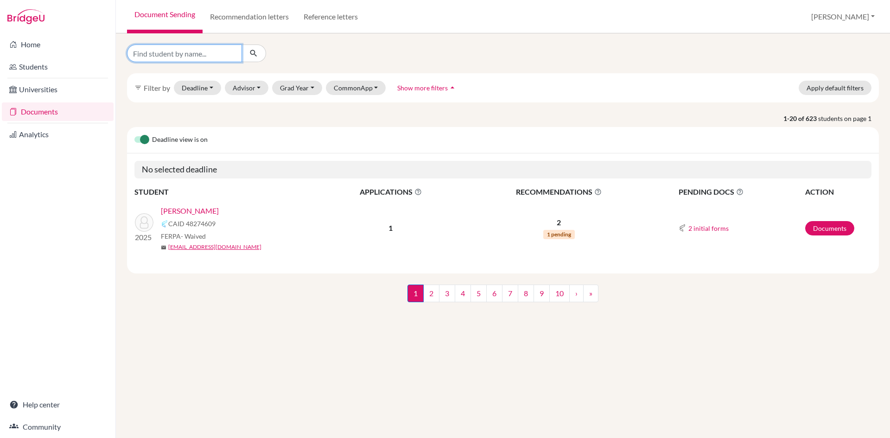
click at [161, 55] on input "Find student by name..." at bounding box center [184, 54] width 115 height 18
type input "[PERSON_NAME]"
click button "submit" at bounding box center [254, 54] width 25 height 18
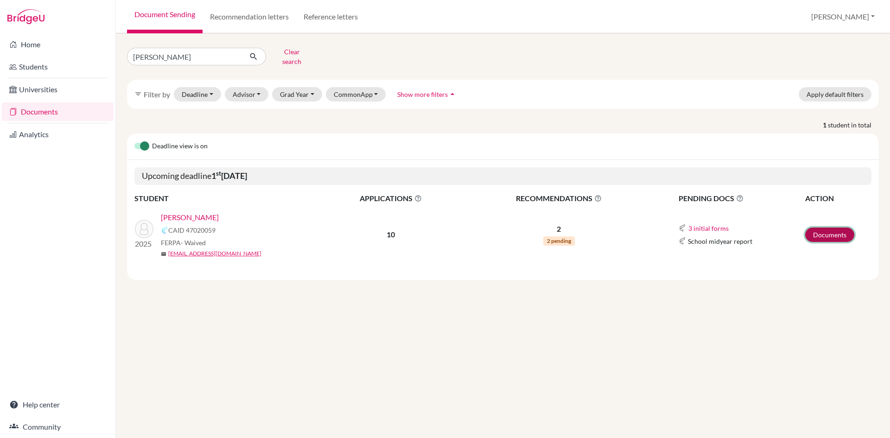
click at [821, 228] on link "Documents" at bounding box center [829, 235] width 49 height 14
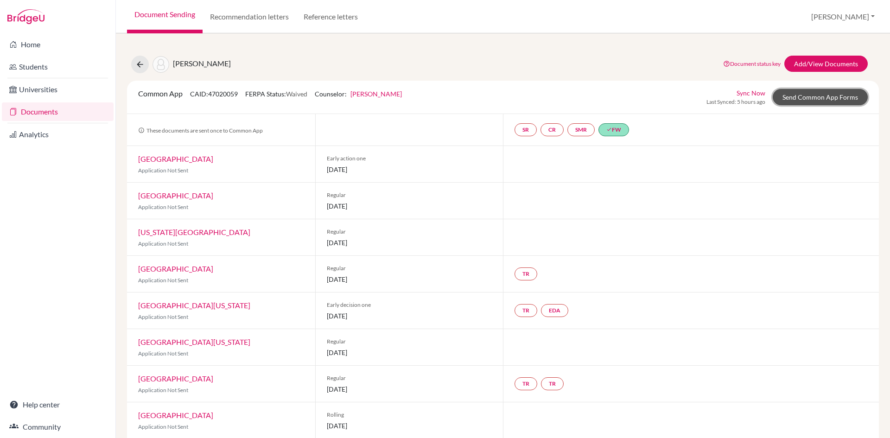
click at [794, 100] on link "Send Common App Forms" at bounding box center [820, 97] width 95 height 16
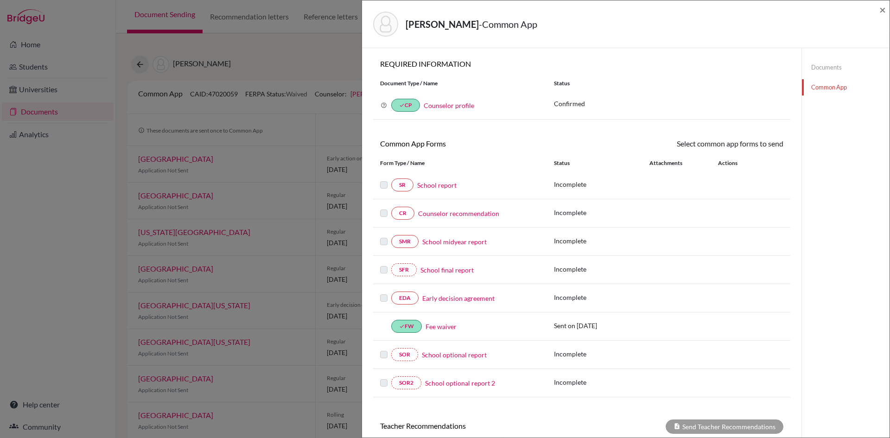
click at [451, 217] on link "Counselor recommendation" at bounding box center [458, 214] width 81 height 10
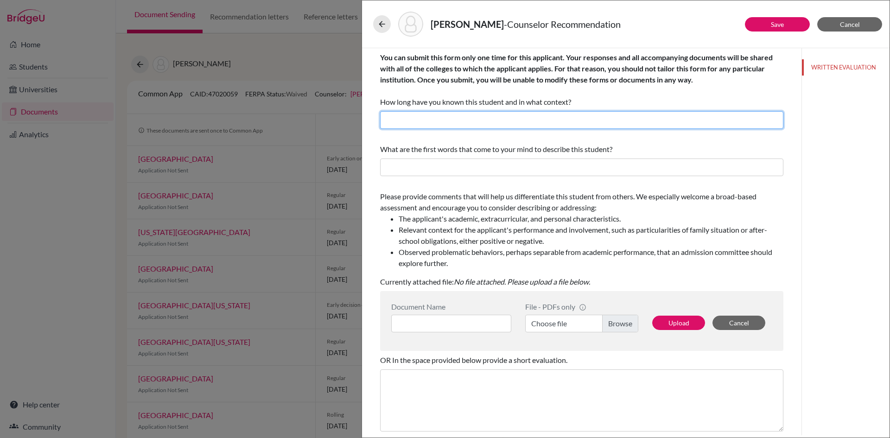
click at [421, 121] on input "text" at bounding box center [581, 120] width 403 height 18
drag, startPoint x: 449, startPoint y: 122, endPoint x: 432, endPoint y: 119, distance: 17.1
click at [432, 119] on input "I have known [PERSON_NAME] since [DATE] as a Guidance Counselor." at bounding box center [581, 120] width 403 height 18
click at [512, 123] on input "I have known Shringar since [DATE] as a Guidance Counselor." at bounding box center [581, 120] width 403 height 18
type input "I have known Shringar since [DATE] as a Guidance Counselor."
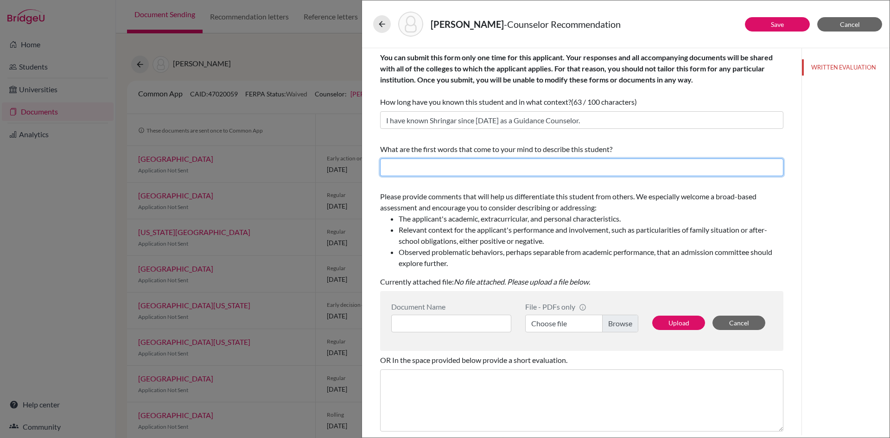
drag, startPoint x: 483, startPoint y: 171, endPoint x: 472, endPoint y: 165, distance: 12.4
click at [483, 171] on input "text" at bounding box center [581, 168] width 403 height 18
type input "Hard working, determined, resilient, creative"
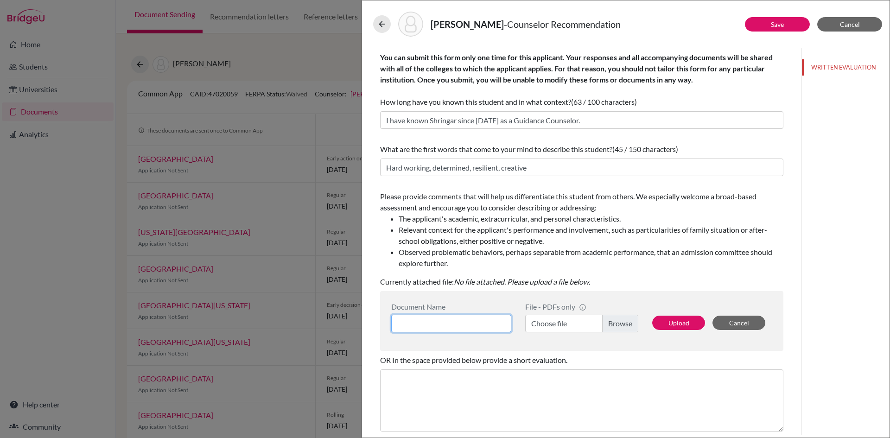
click at [463, 325] on input at bounding box center [451, 324] width 120 height 18
type input "Counselor's recommendation"
click at [539, 322] on label "Choose file" at bounding box center [581, 324] width 113 height 18
click at [539, 322] on input "Choose file" at bounding box center [581, 324] width 113 height 18
click at [661, 321] on button "Upload" at bounding box center [678, 323] width 53 height 14
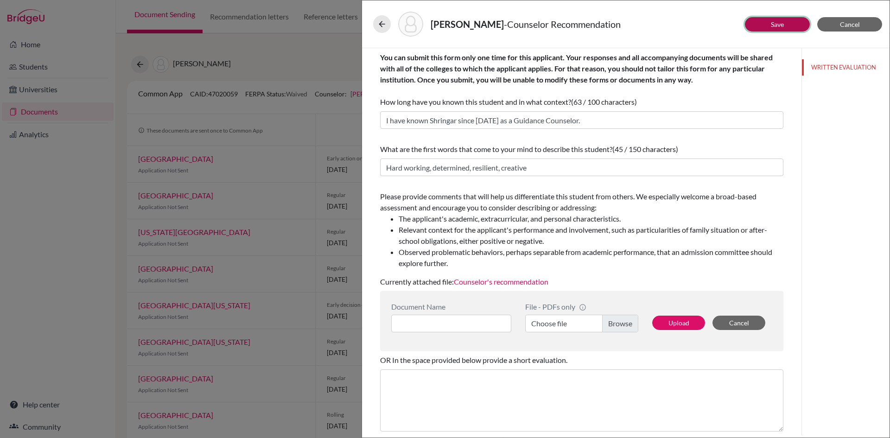
click at [775, 26] on link "Save" at bounding box center [777, 24] width 13 height 8
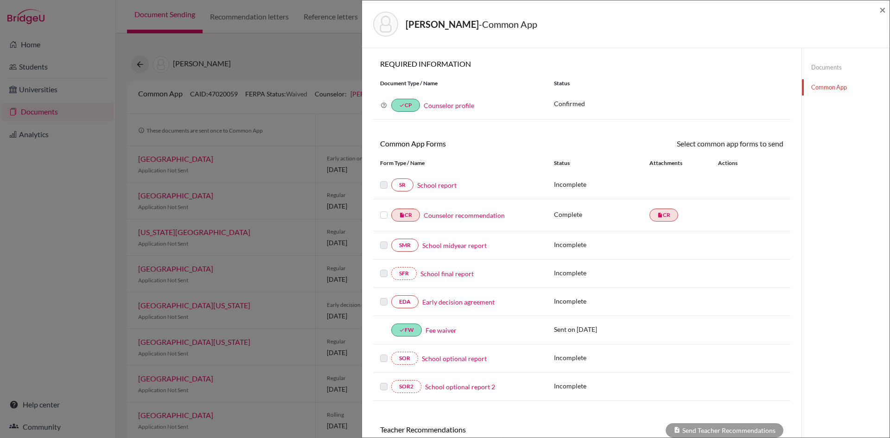
click at [384, 210] on label at bounding box center [383, 210] width 7 height 0
click at [0, 0] on input "checkbox" at bounding box center [0, 0] width 0 height 0
click at [760, 148] on link "Send" at bounding box center [764, 145] width 38 height 14
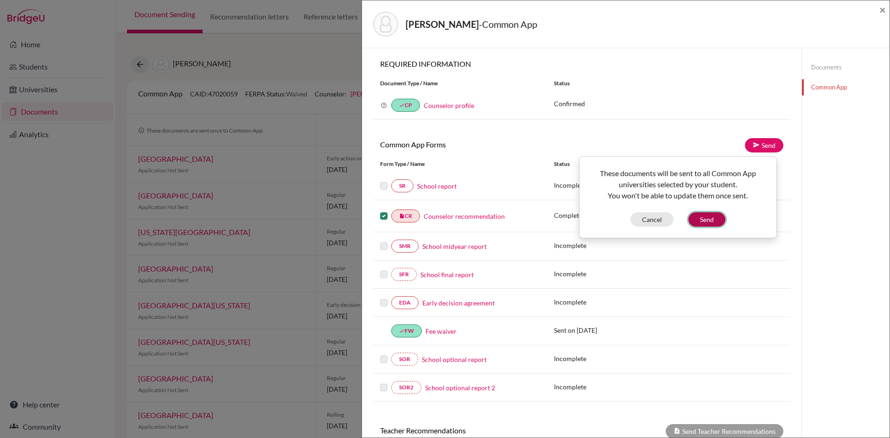
click at [706, 221] on button "Send" at bounding box center [706, 219] width 37 height 14
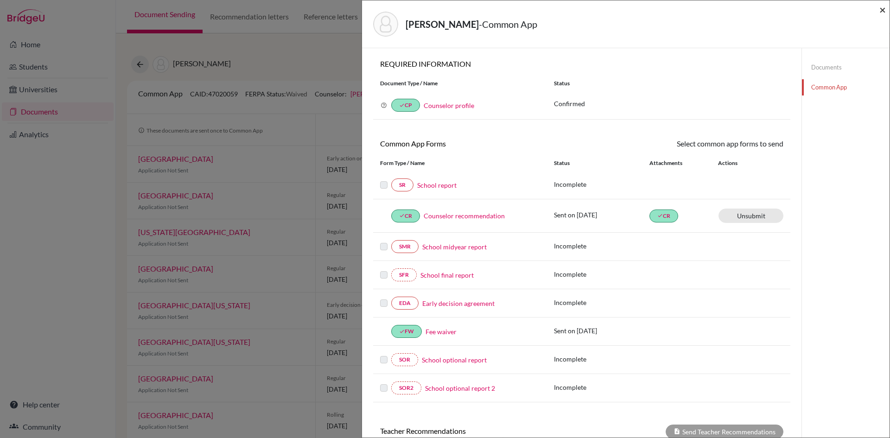
click at [883, 11] on span "×" at bounding box center [883, 9] width 6 height 13
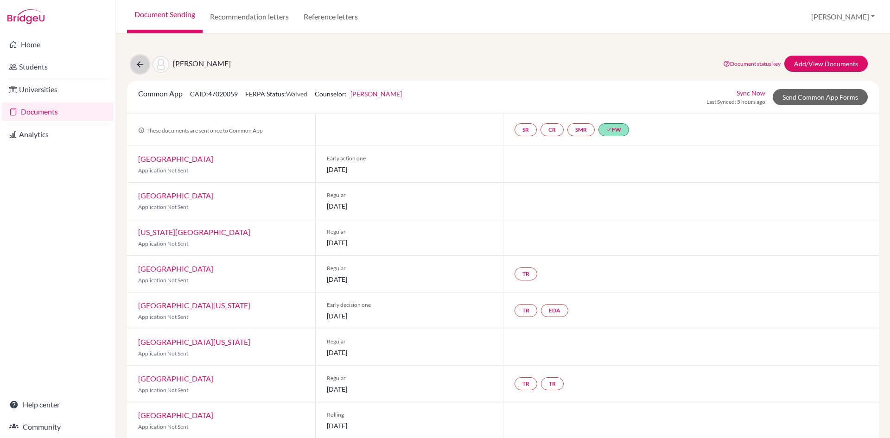
click at [142, 65] on icon at bounding box center [139, 64] width 9 height 9
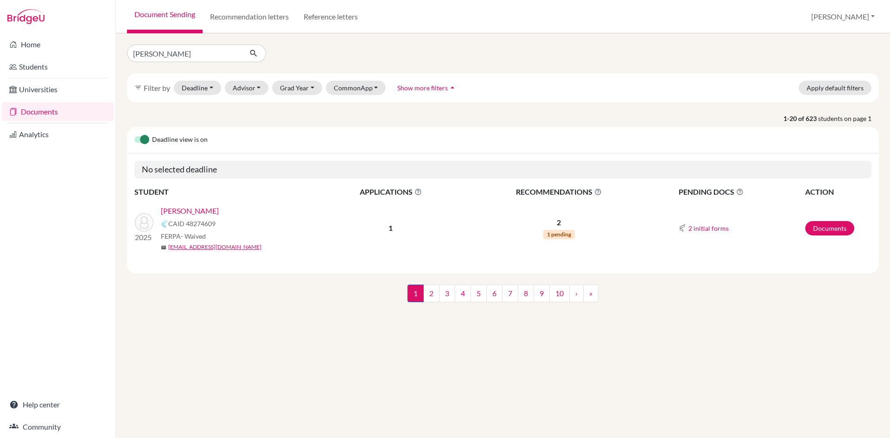
type input "[PERSON_NAME]"
click button "submit" at bounding box center [254, 54] width 25 height 18
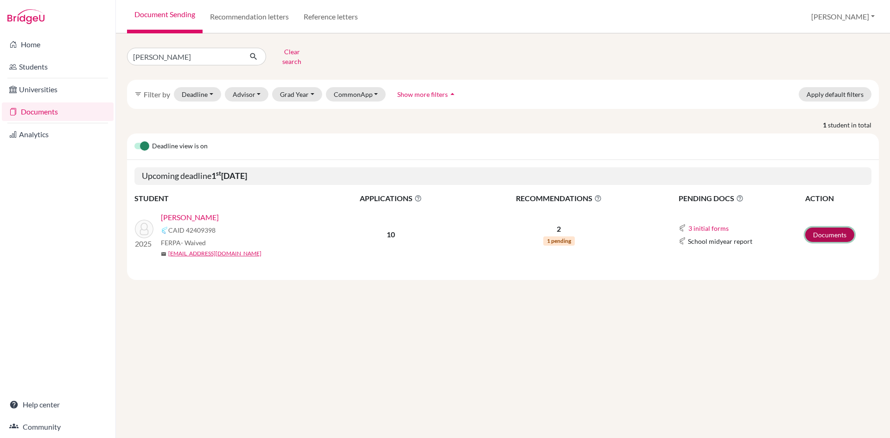
click at [842, 228] on link "Documents" at bounding box center [829, 235] width 49 height 14
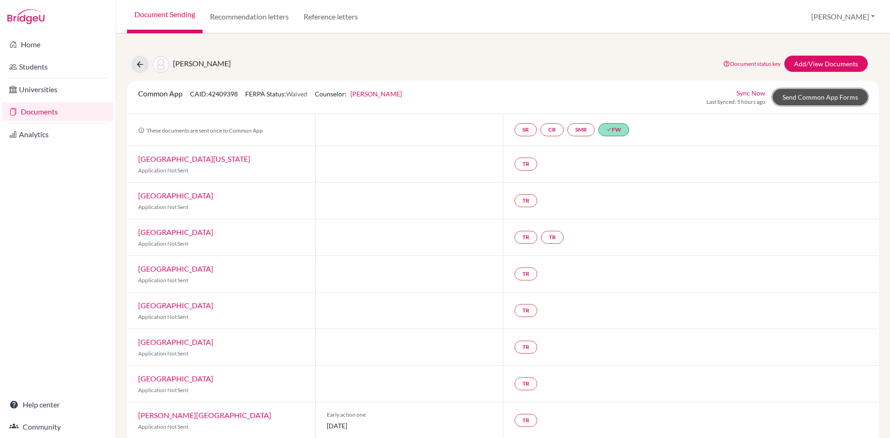
click at [796, 96] on link "Send Common App Forms" at bounding box center [820, 97] width 95 height 16
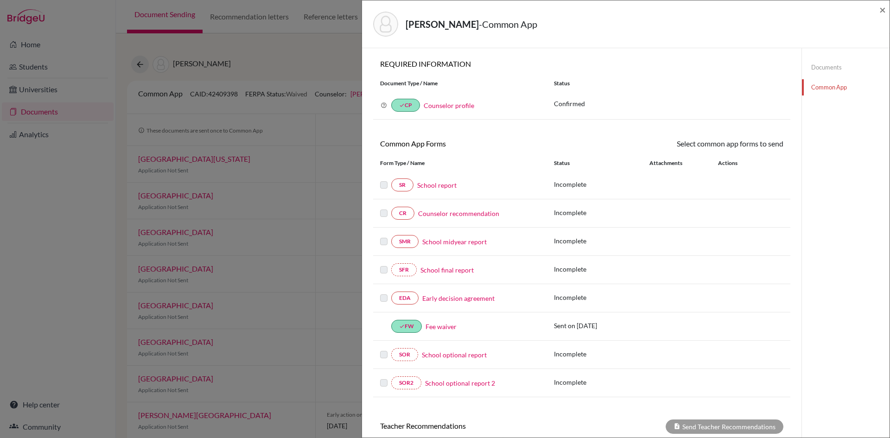
click at [448, 217] on link "Counselor recommendation" at bounding box center [458, 214] width 81 height 10
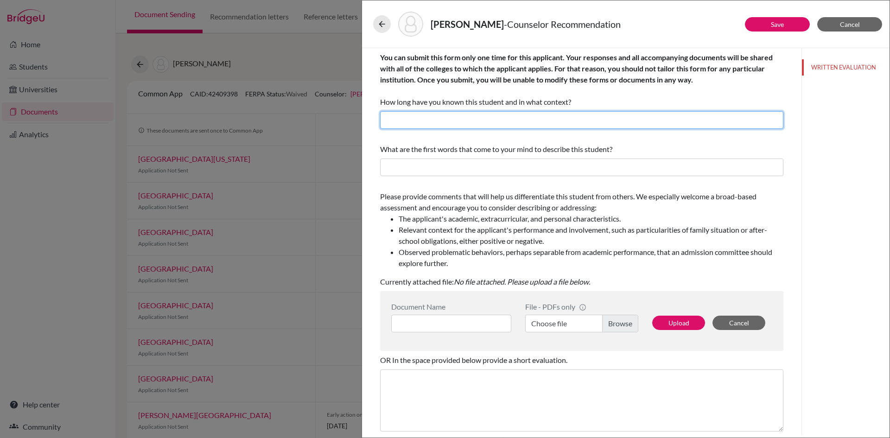
click at [431, 121] on input "text" at bounding box center [581, 120] width 403 height 18
drag, startPoint x: 450, startPoint y: 120, endPoint x: 431, endPoint y: 120, distance: 18.6
click at [431, 120] on input "I have known [PERSON_NAME] since [DATE] as a Guidance Counselor." at bounding box center [581, 120] width 403 height 18
click at [502, 121] on input "I have known [PERSON_NAME] since [DATE] as a Guidance Counselor." at bounding box center [581, 120] width 403 height 18
type input "I have known [PERSON_NAME] since [DATE] as a Guidance Counselor."
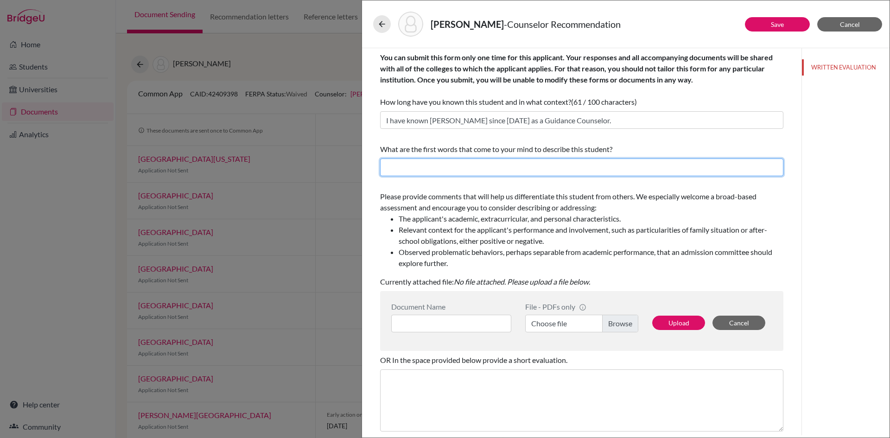
drag, startPoint x: 494, startPoint y: 170, endPoint x: 400, endPoint y: 83, distance: 127.6
click at [494, 170] on input "text" at bounding box center [581, 168] width 403 height 18
type input "v"
type input "Versatile, proactive, collaborative, curious"
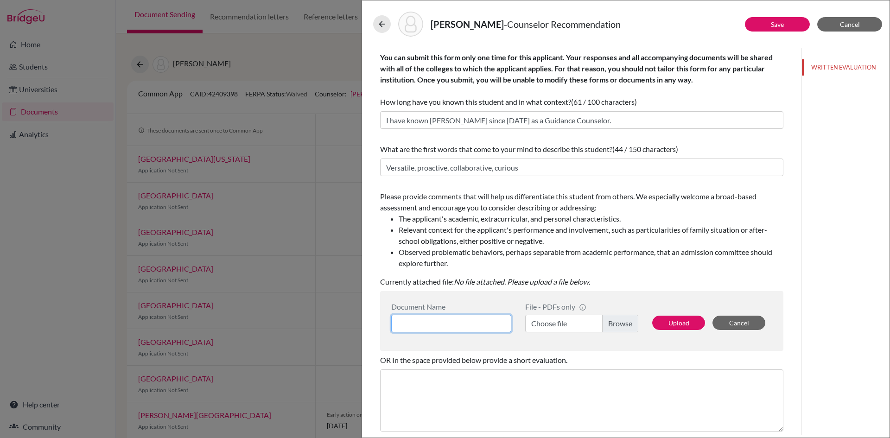
click at [467, 318] on input at bounding box center [451, 324] width 120 height 18
type input "Counselor's recommendation"
click at [547, 320] on label "Choose file" at bounding box center [581, 324] width 113 height 18
click at [547, 320] on input "Choose file" at bounding box center [581, 324] width 113 height 18
click at [669, 325] on button "Upload" at bounding box center [678, 323] width 53 height 14
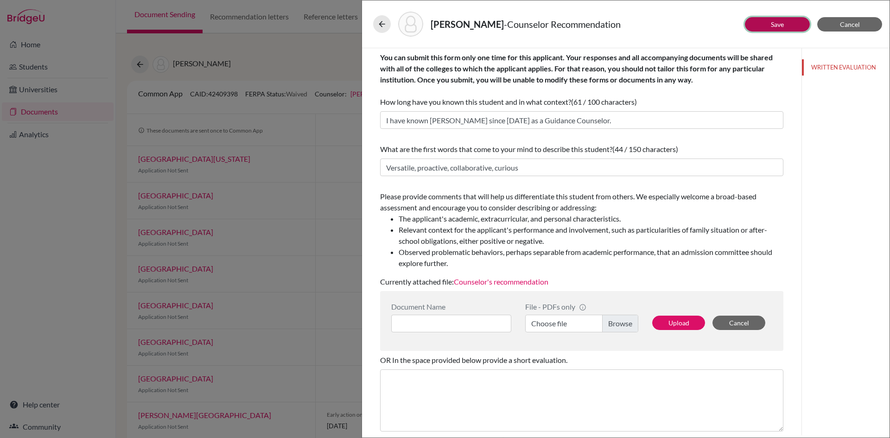
click at [775, 22] on link "Save" at bounding box center [777, 24] width 13 height 8
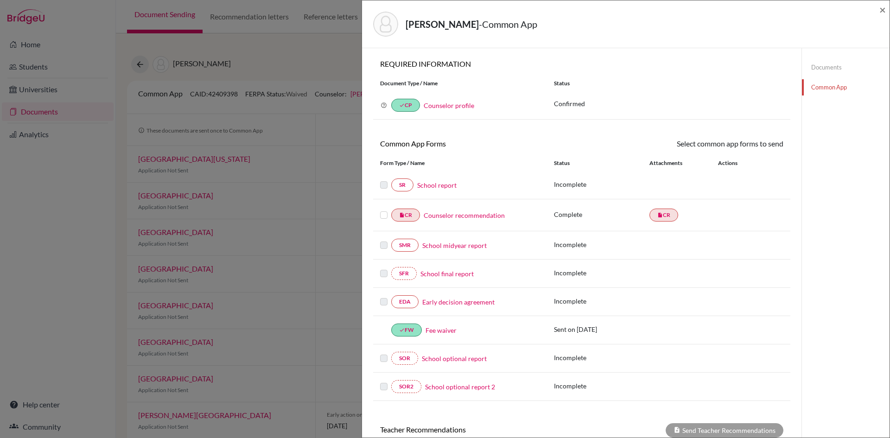
click at [383, 210] on label at bounding box center [383, 210] width 7 height 0
click at [0, 0] on input "checkbox" at bounding box center [0, 0] width 0 height 0
click at [760, 146] on link "Send" at bounding box center [764, 145] width 38 height 14
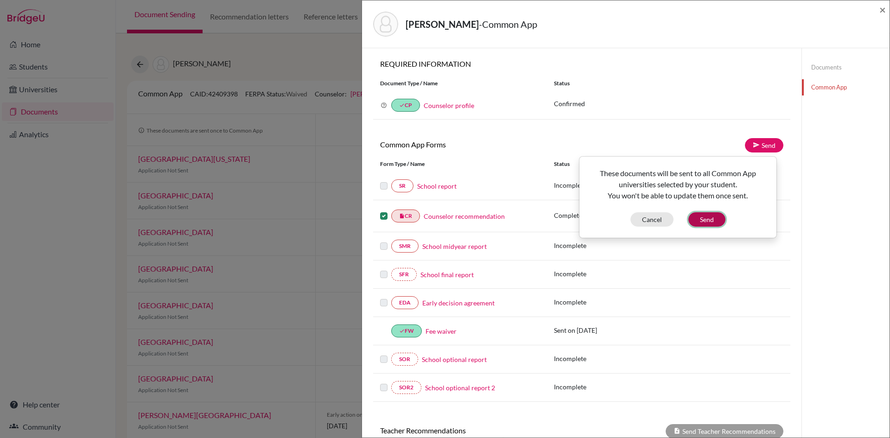
click at [706, 220] on button "Send" at bounding box center [706, 219] width 37 height 14
